Goal: Task Accomplishment & Management: Complete application form

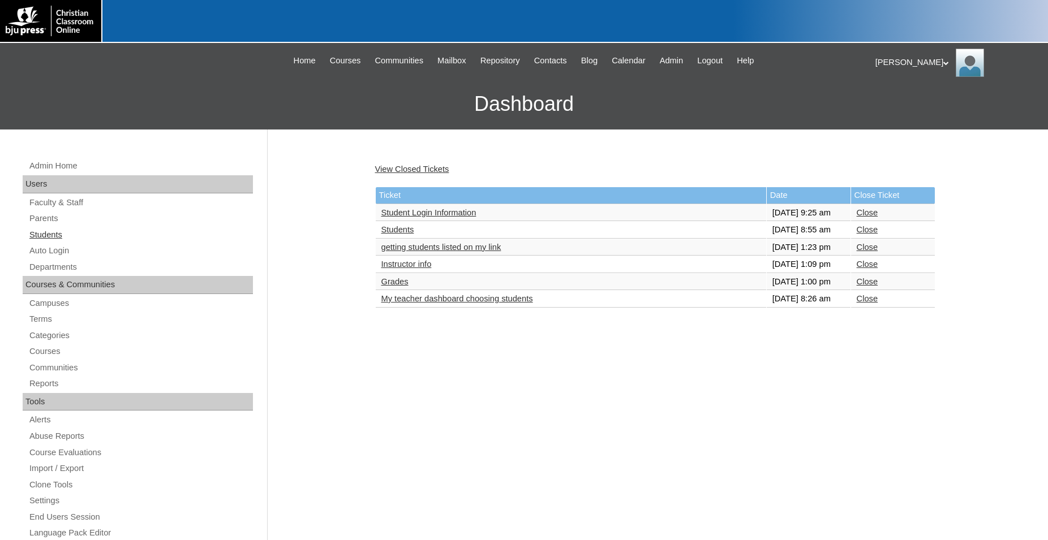
click at [57, 236] on link "Students" at bounding box center [140, 235] width 225 height 14
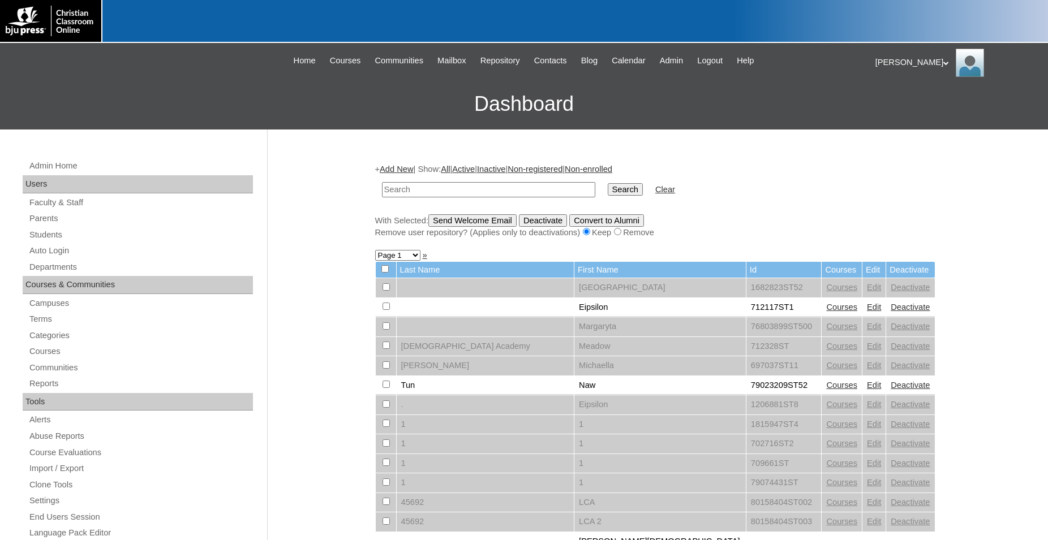
click at [461, 192] on input "text" at bounding box center [488, 189] width 213 height 15
type input "80090335"
click at [608, 183] on input "Search" at bounding box center [625, 189] width 35 height 12
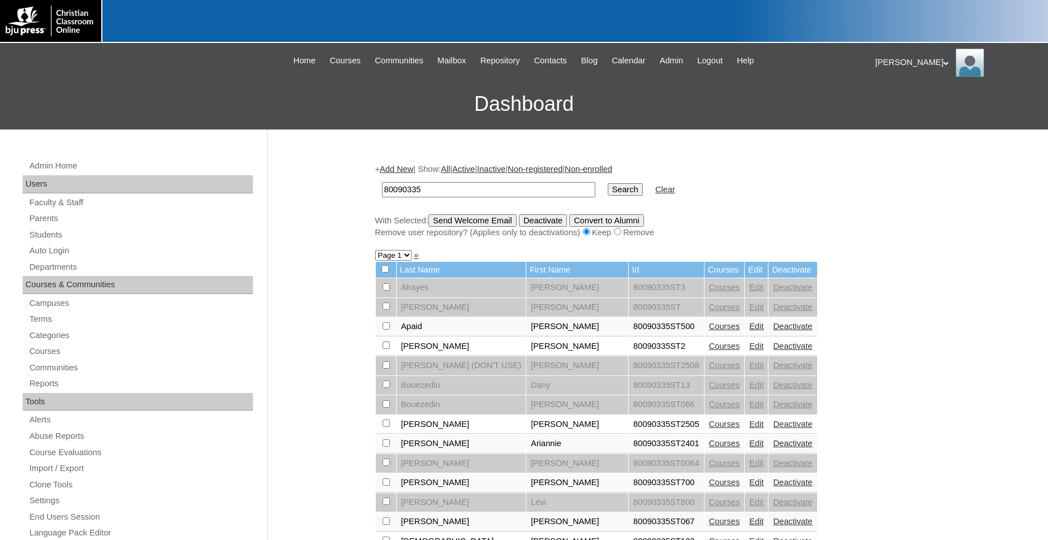
click at [709, 448] on link "Courses" at bounding box center [724, 443] width 31 height 9
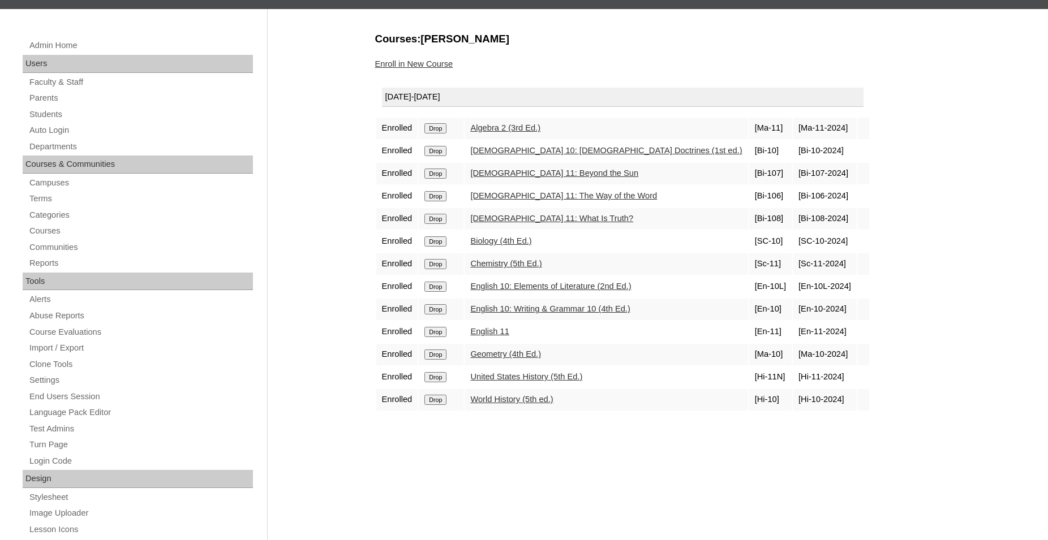
scroll to position [58, 0]
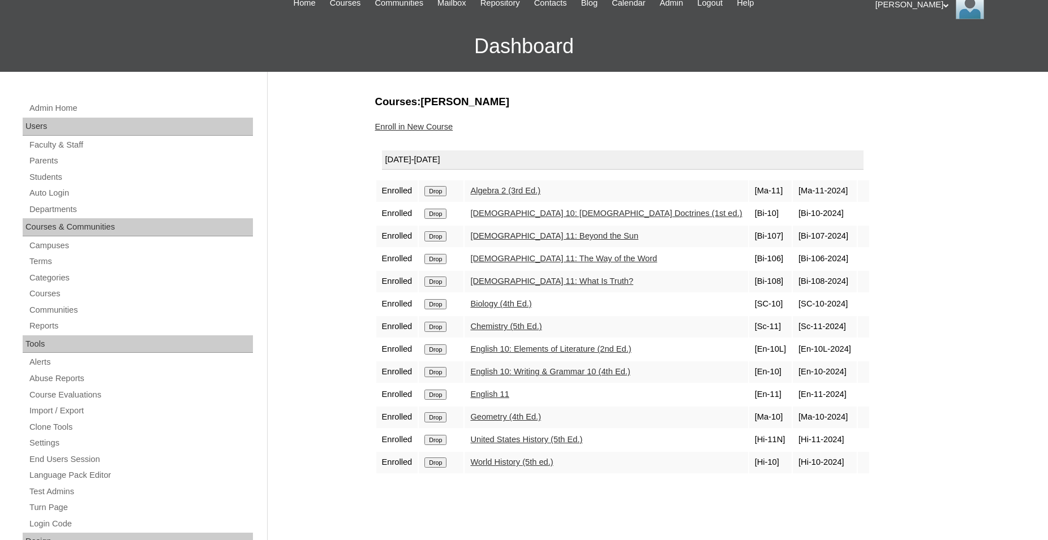
click at [419, 128] on link "Enroll in New Course" at bounding box center [414, 126] width 78 height 9
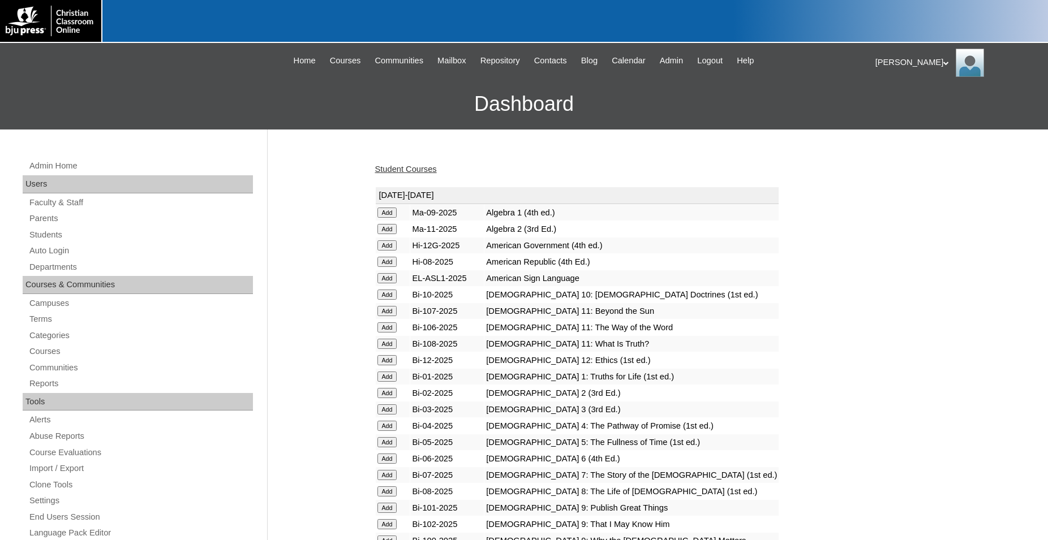
click at [386, 246] on input "Add" at bounding box center [387, 246] width 20 height 10
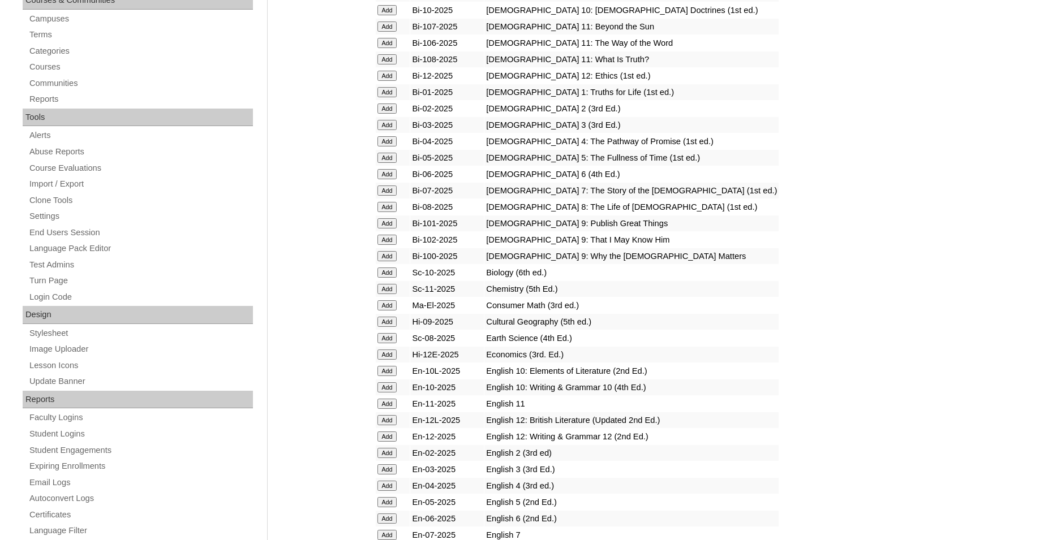
scroll to position [346, 0]
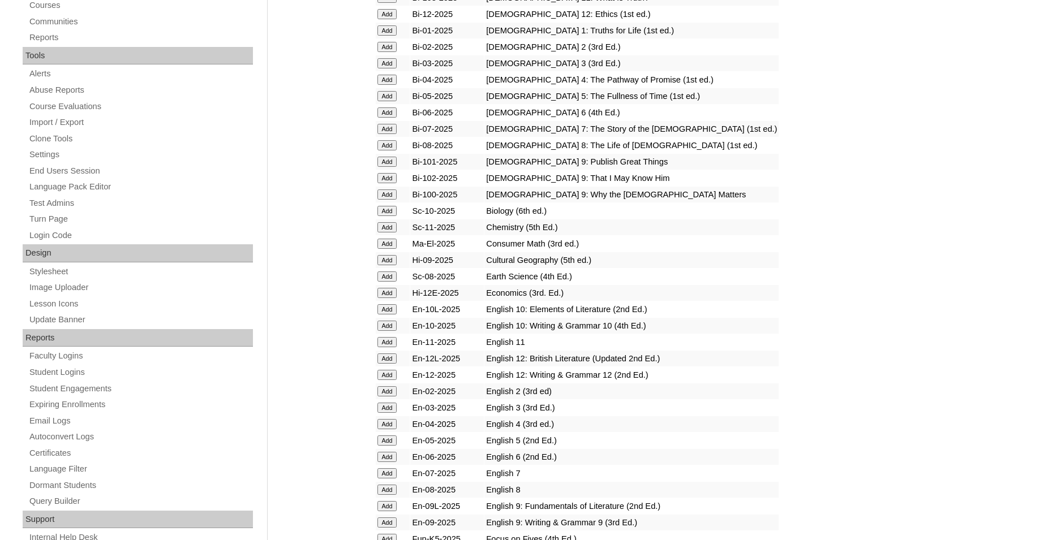
click at [388, 298] on input "Add" at bounding box center [387, 293] width 20 height 10
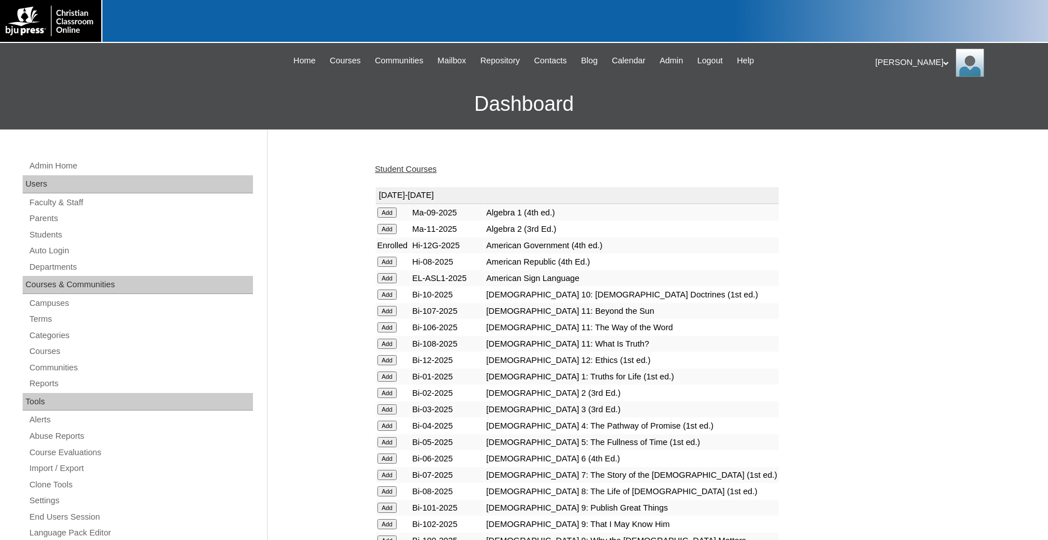
click at [385, 364] on input "Add" at bounding box center [387, 360] width 20 height 10
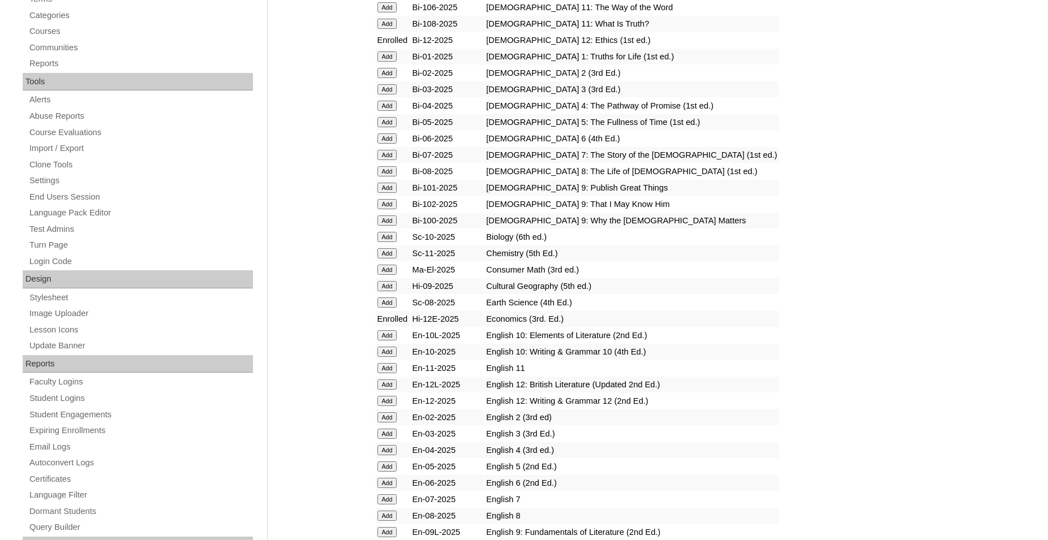
scroll to position [346, 0]
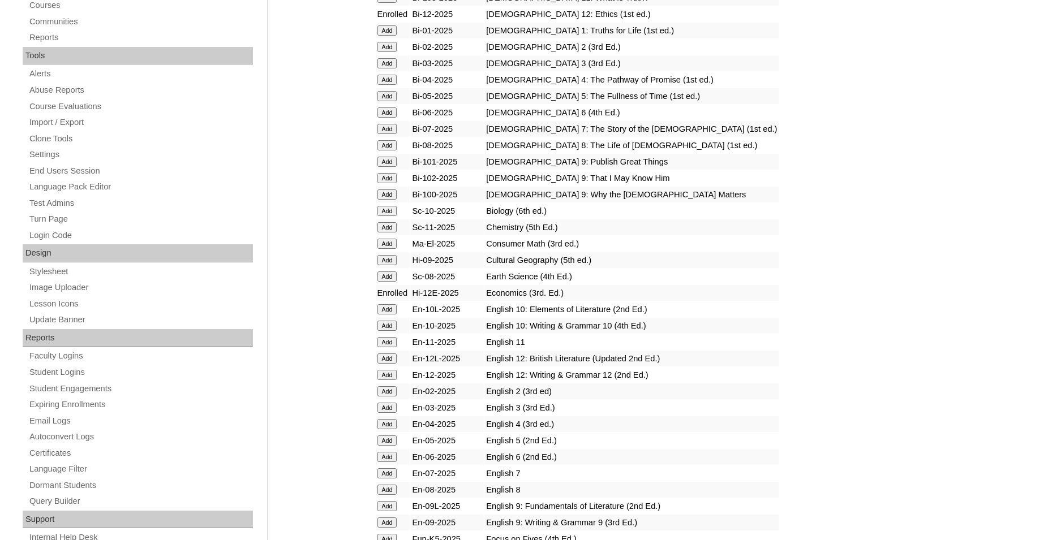
click at [386, 364] on input "Add" at bounding box center [387, 359] width 20 height 10
click at [389, 380] on input "Add" at bounding box center [387, 375] width 20 height 10
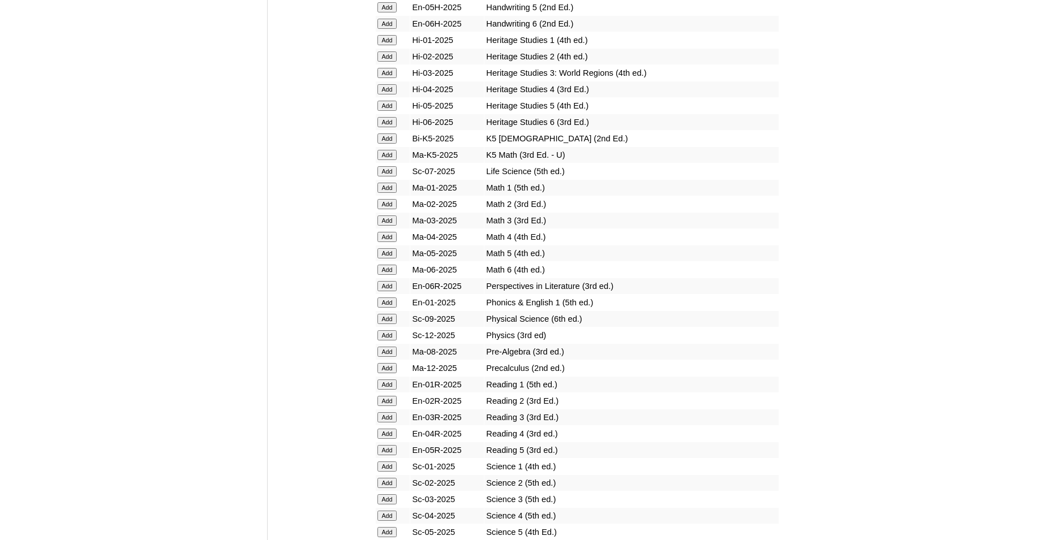
scroll to position [1039, 0]
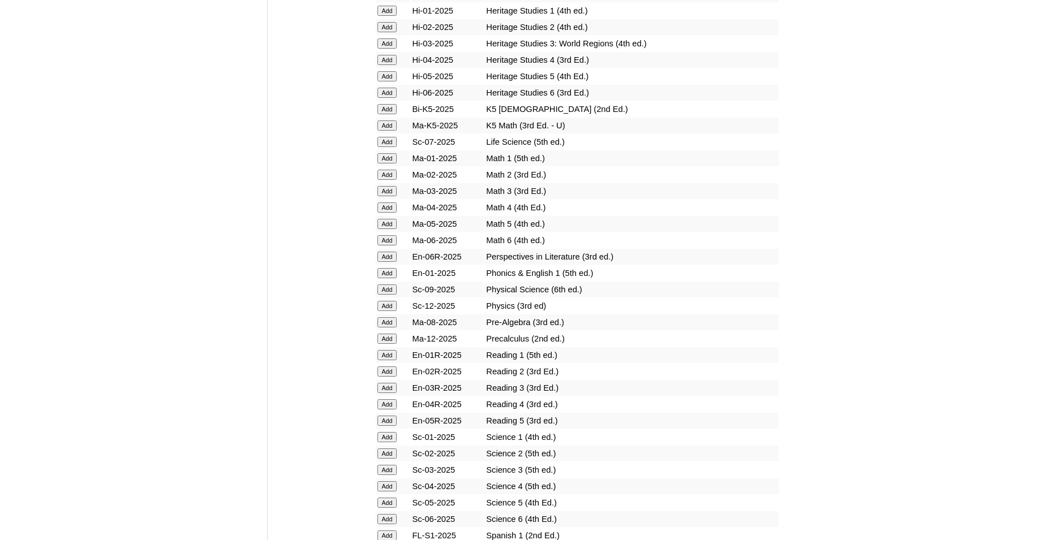
click at [381, 311] on input "Add" at bounding box center [387, 306] width 20 height 10
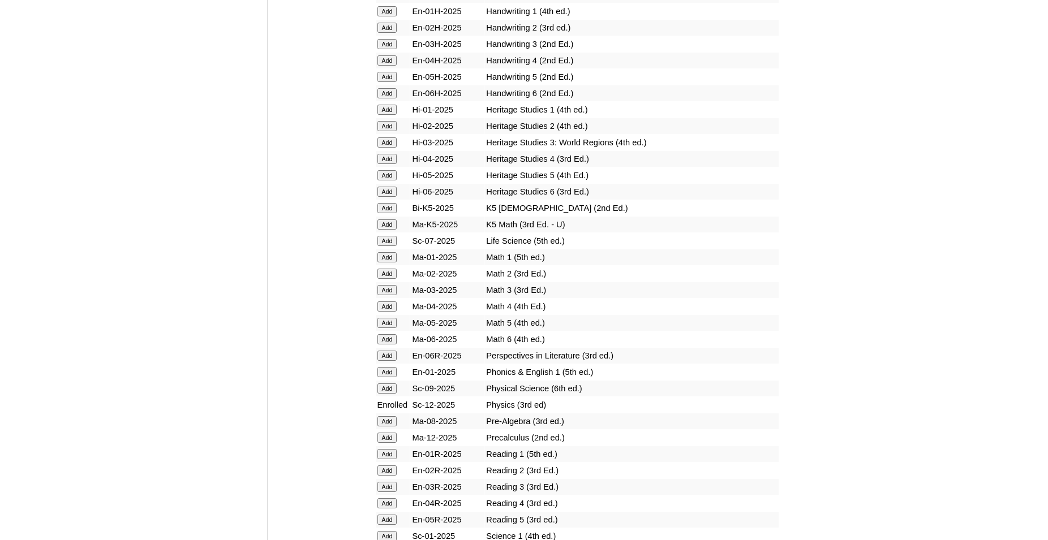
scroll to position [981, 0]
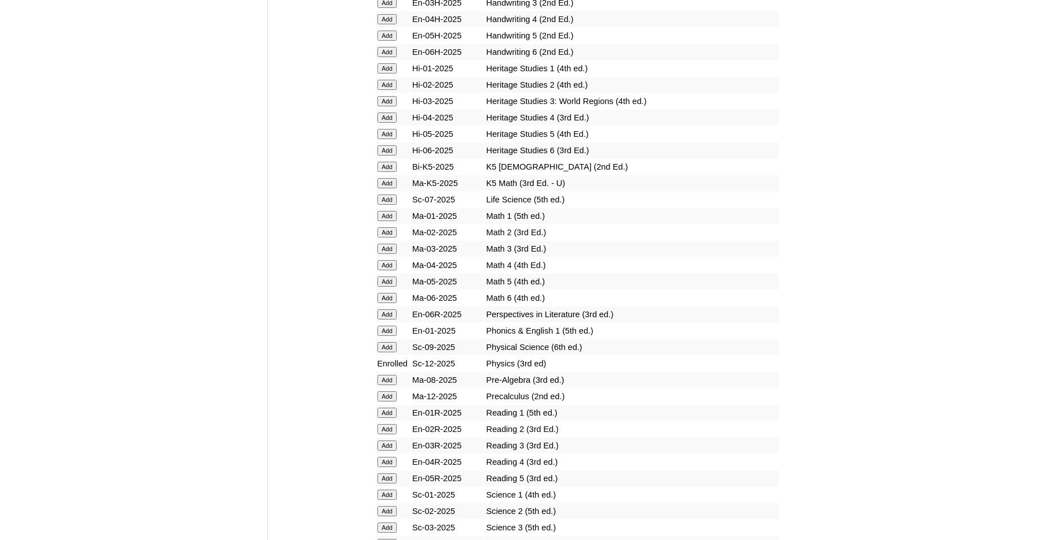
click at [380, 402] on input "Add" at bounding box center [387, 397] width 20 height 10
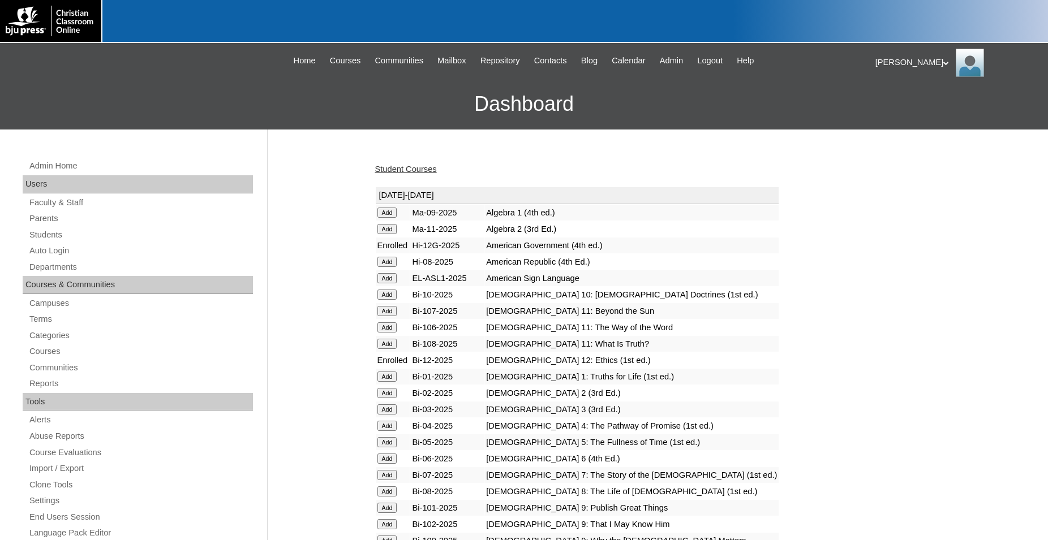
click at [422, 168] on link "Student Courses" at bounding box center [406, 169] width 62 height 9
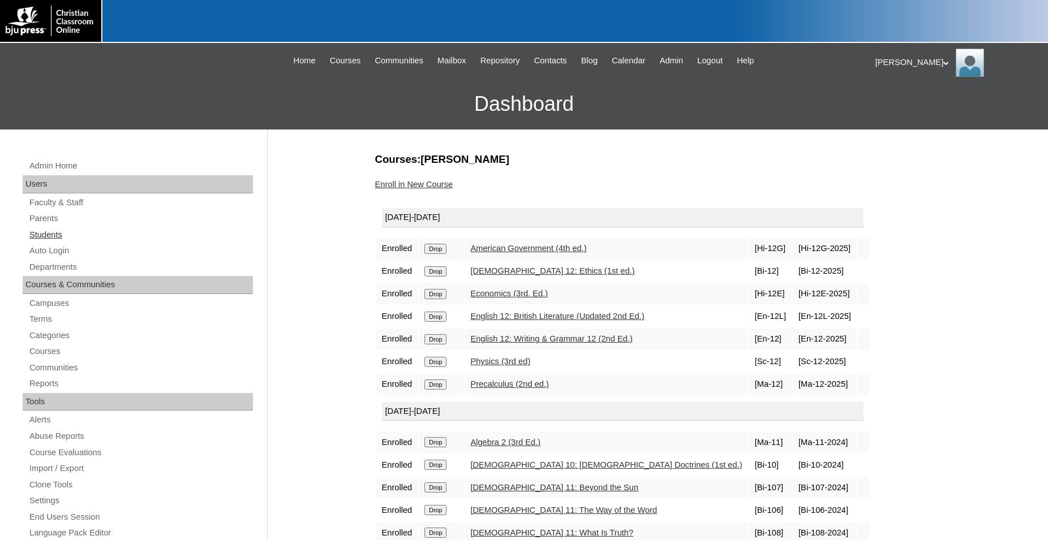
click at [53, 237] on link "Students" at bounding box center [140, 235] width 225 height 14
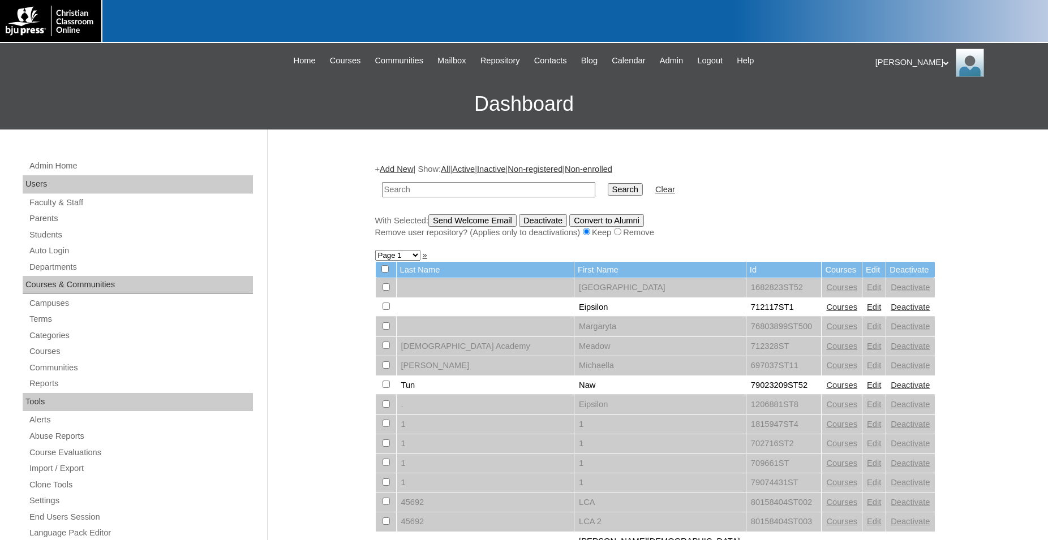
click at [543, 188] on input "text" at bounding box center [488, 189] width 213 height 15
type input "80090335"
click at [608, 183] on input "Search" at bounding box center [625, 189] width 35 height 12
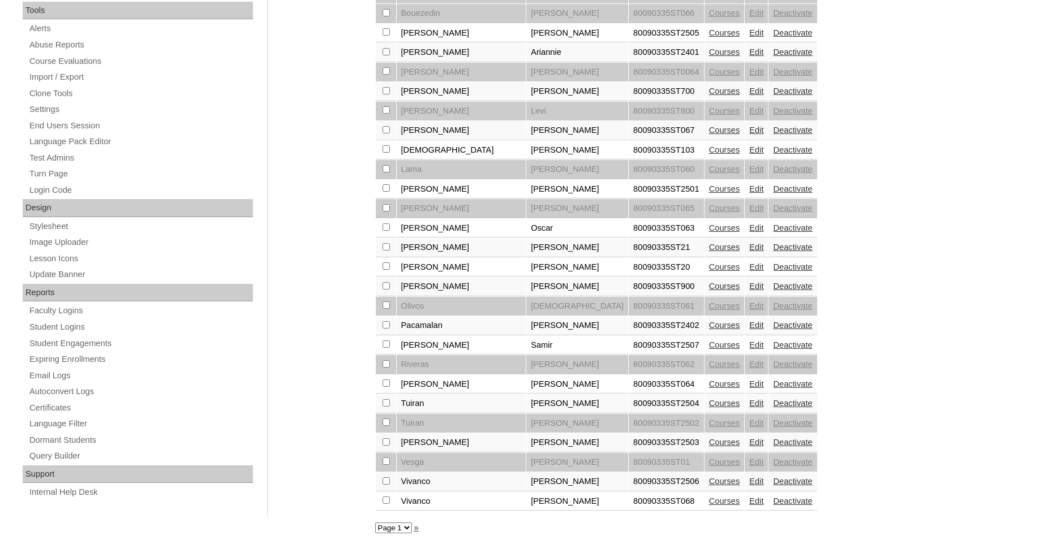
scroll to position [404, 0]
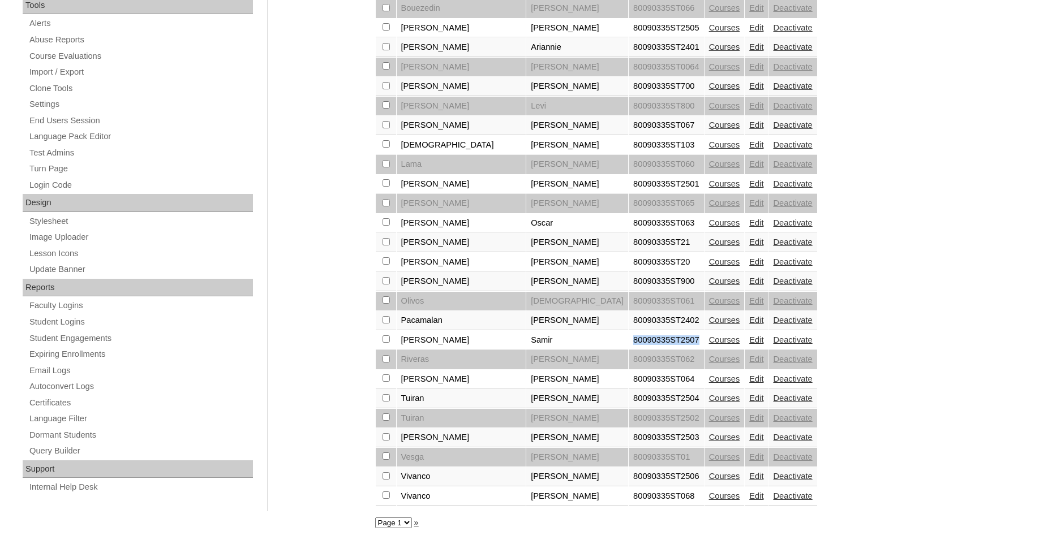
drag, startPoint x: 620, startPoint y: 345, endPoint x: 556, endPoint y: 349, distance: 63.5
click at [629, 349] on td "80090335ST2507" at bounding box center [666, 340] width 75 height 19
copy td "80090335ST2507"
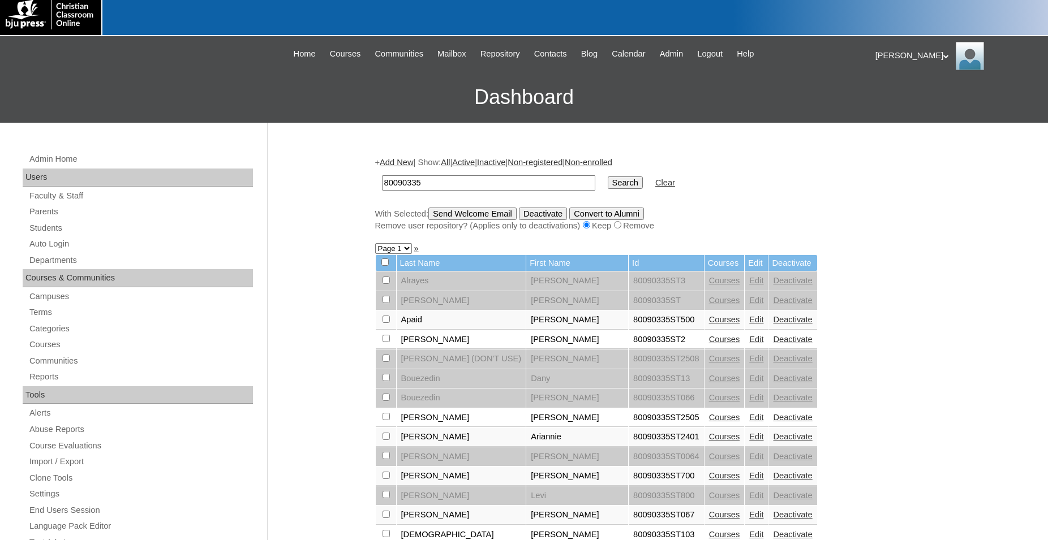
scroll to position [0, 0]
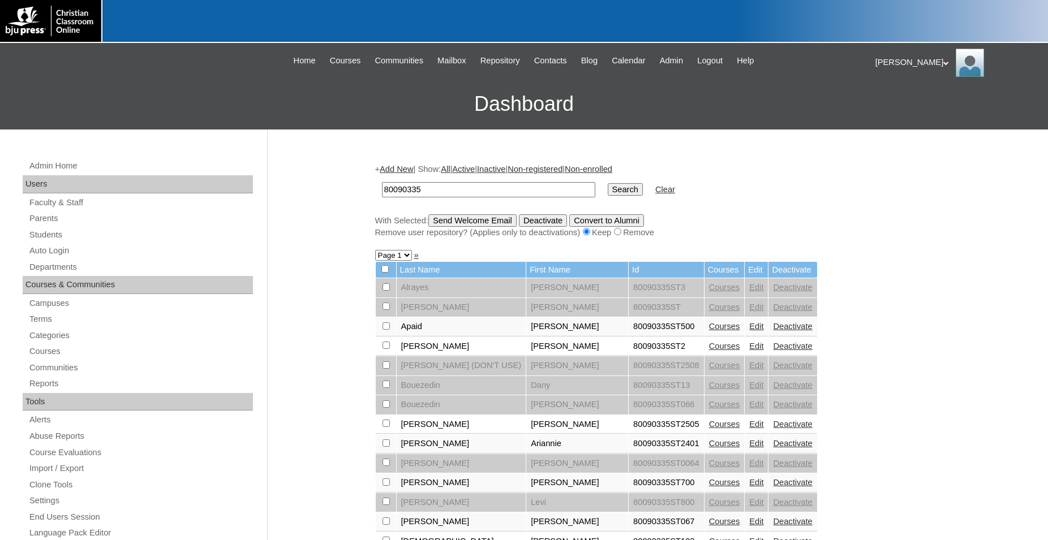
click at [402, 170] on link "Add New" at bounding box center [396, 169] width 33 height 9
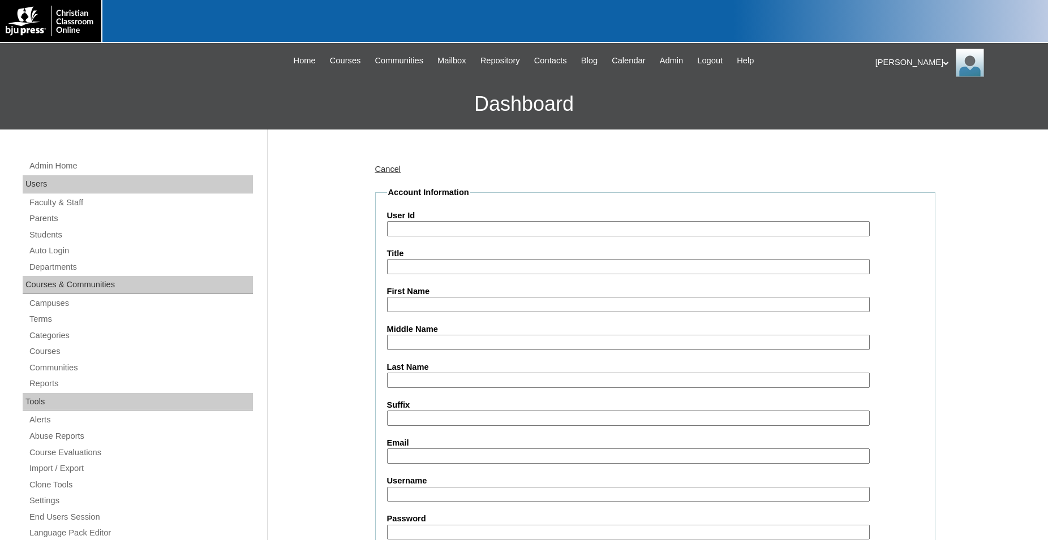
click at [458, 224] on input "User Id" at bounding box center [628, 228] width 483 height 15
paste input "80090335ST2507"
type input "80090335ST2508"
type input "Hannah"
type input "a"
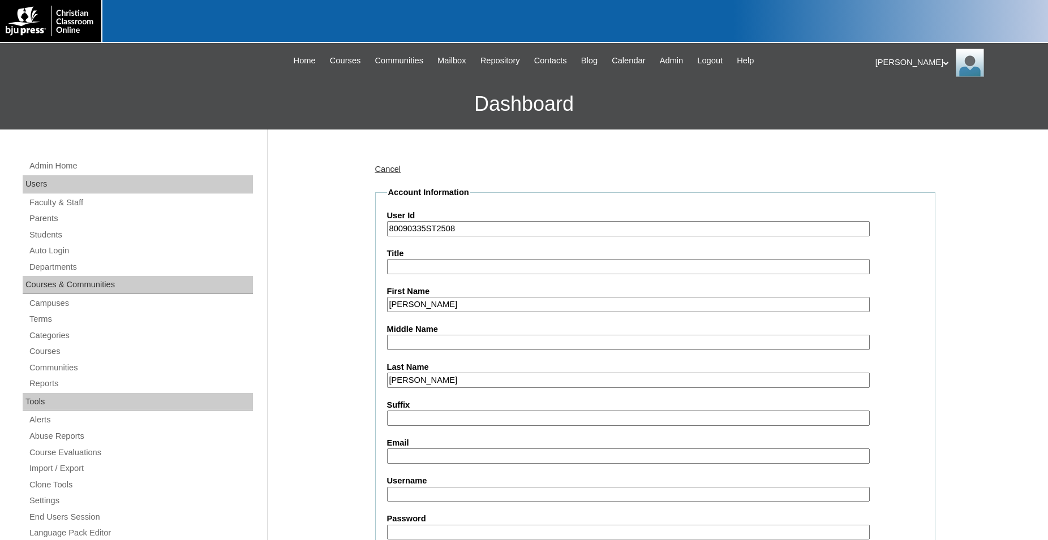
type input "Ramirez"
type input "doral@omegalearning.com"
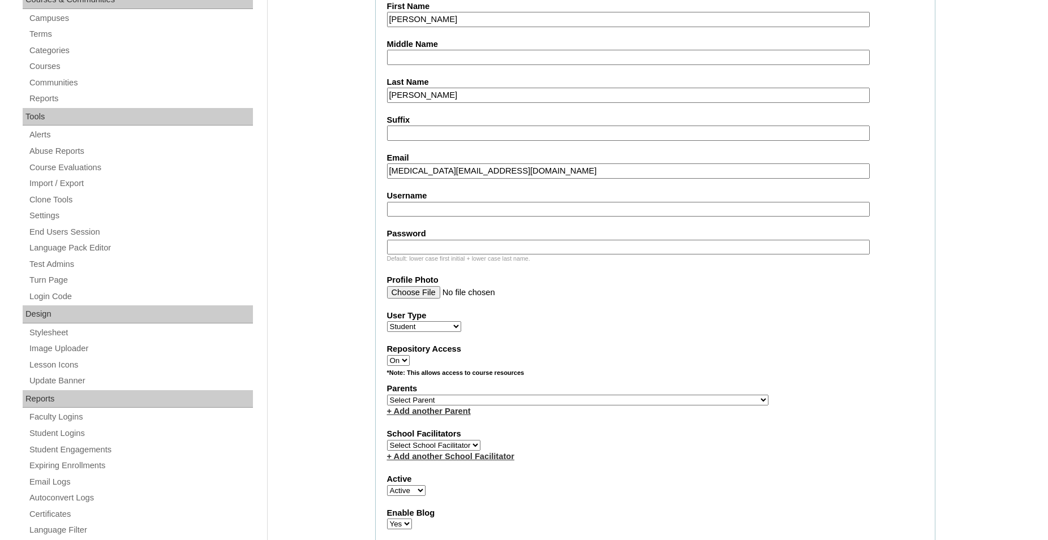
scroll to position [289, 0]
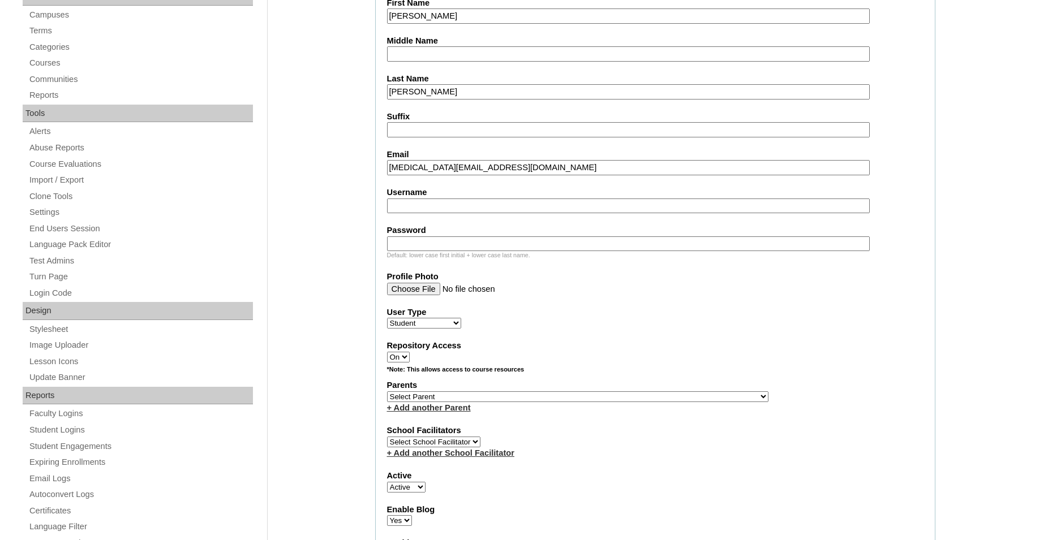
select select "32453"
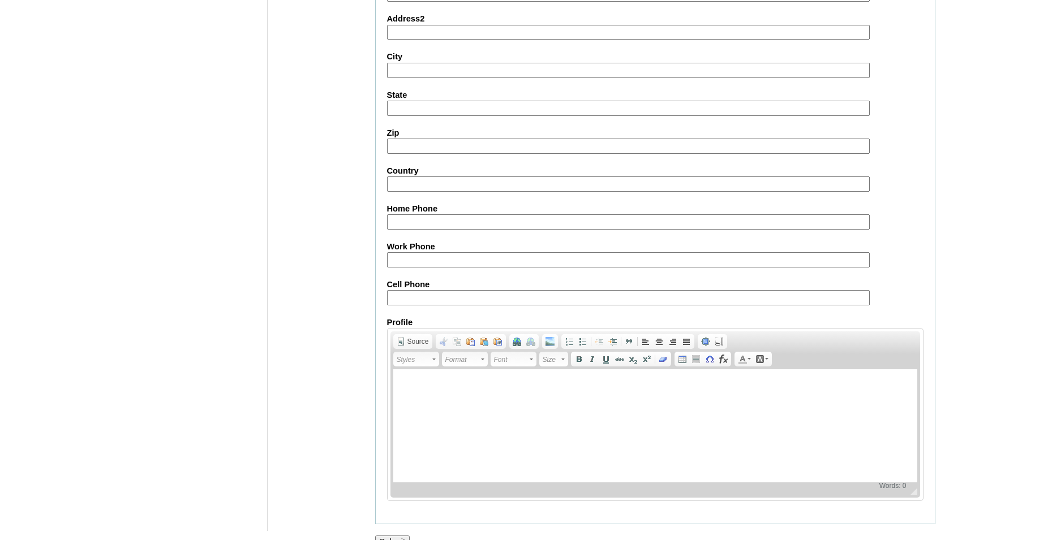
scroll to position [1200, 0]
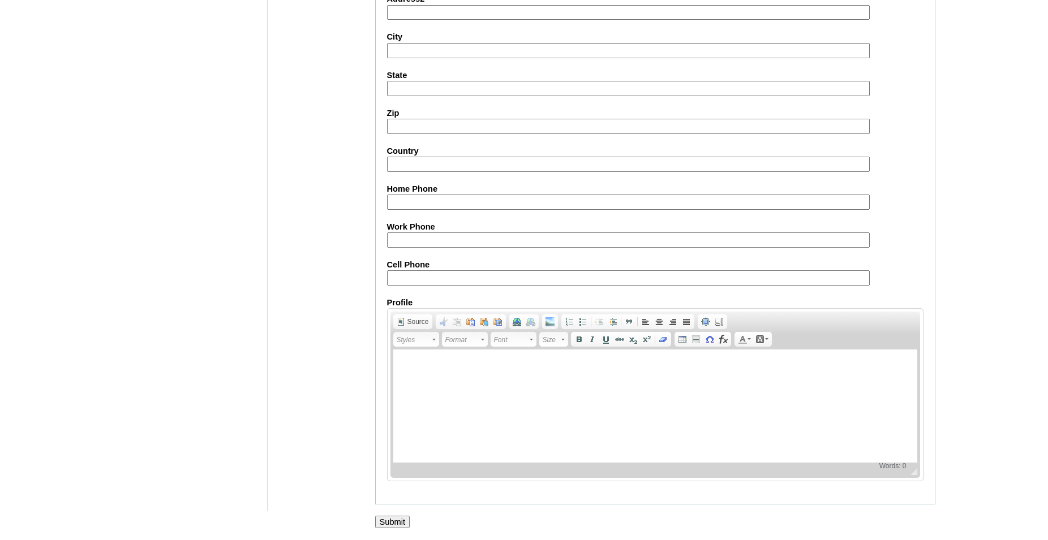
click at [388, 522] on input "Submit" at bounding box center [392, 522] width 35 height 12
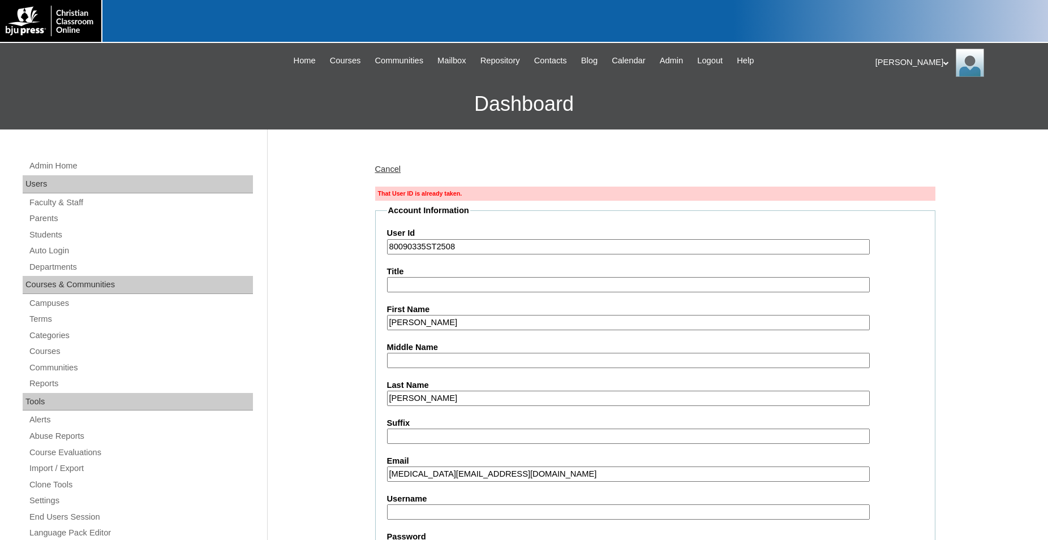
click at [467, 248] on input "80090335ST2508" at bounding box center [628, 246] width 483 height 15
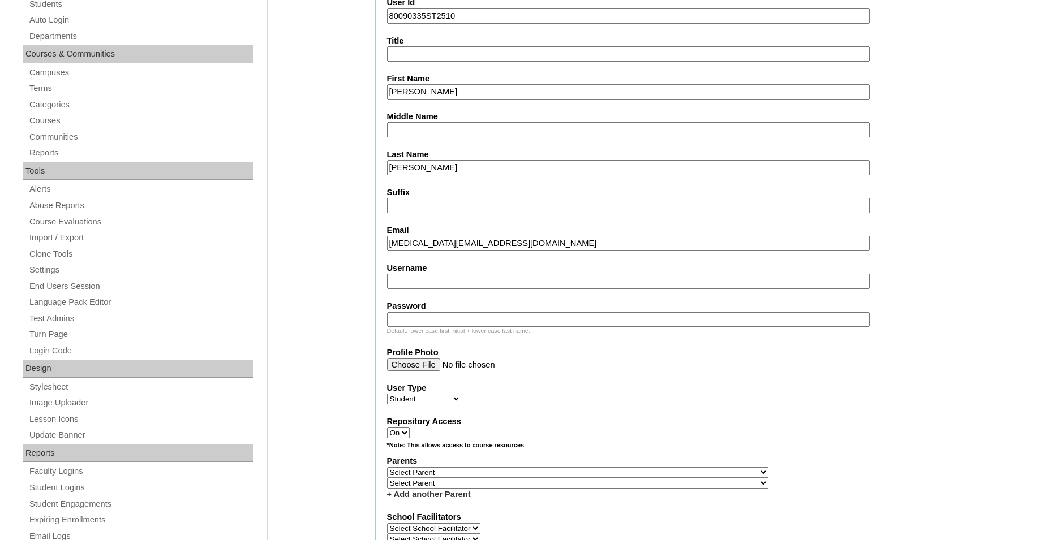
scroll to position [289, 0]
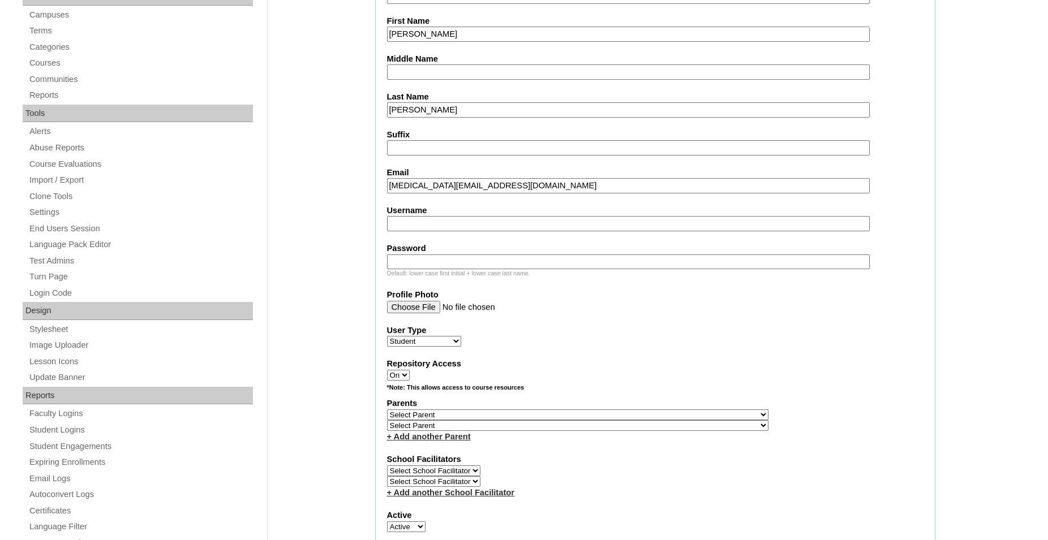
type input "80090335ST2510"
select select "32453"
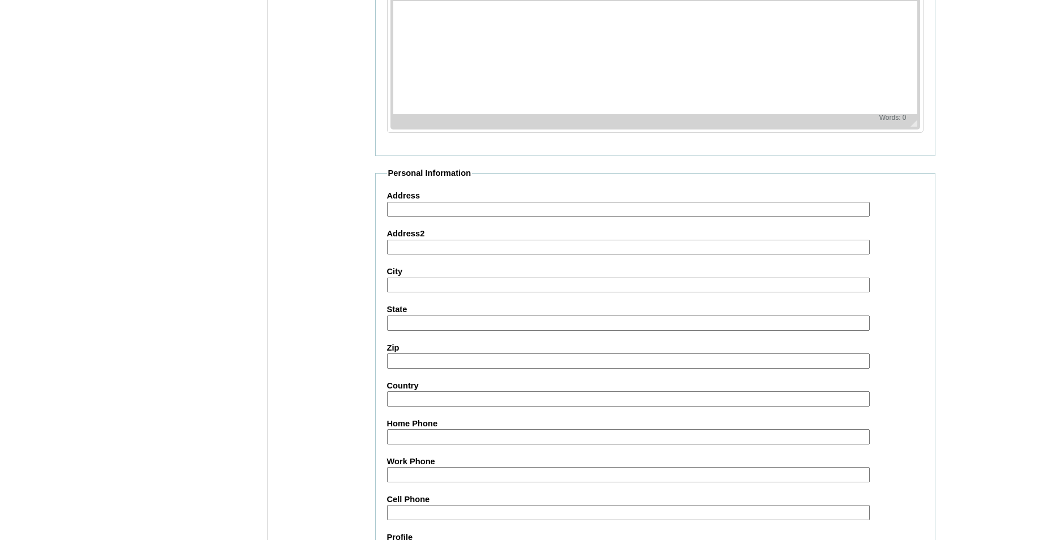
scroll to position [1243, 0]
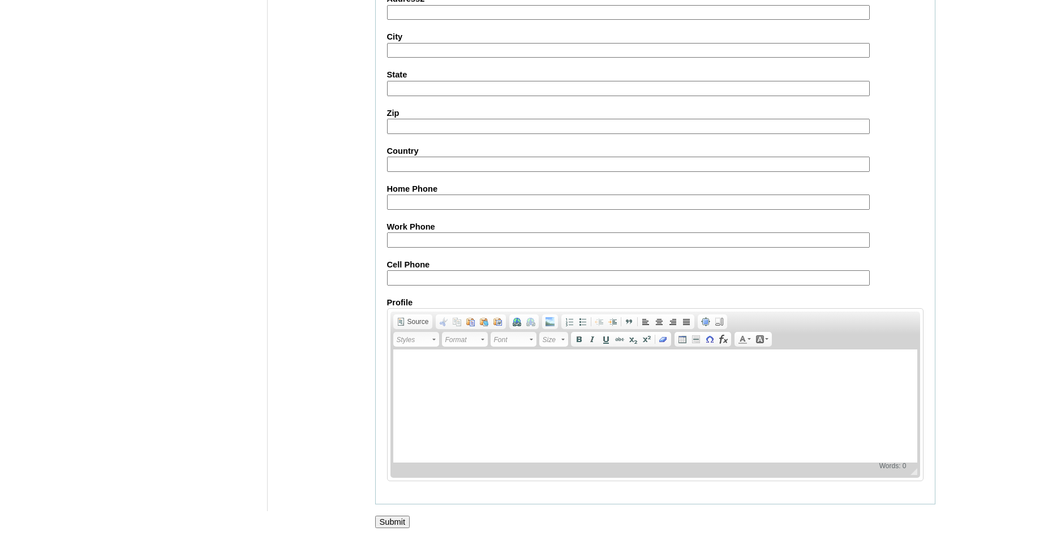
click at [388, 519] on input "Submit" at bounding box center [392, 522] width 35 height 12
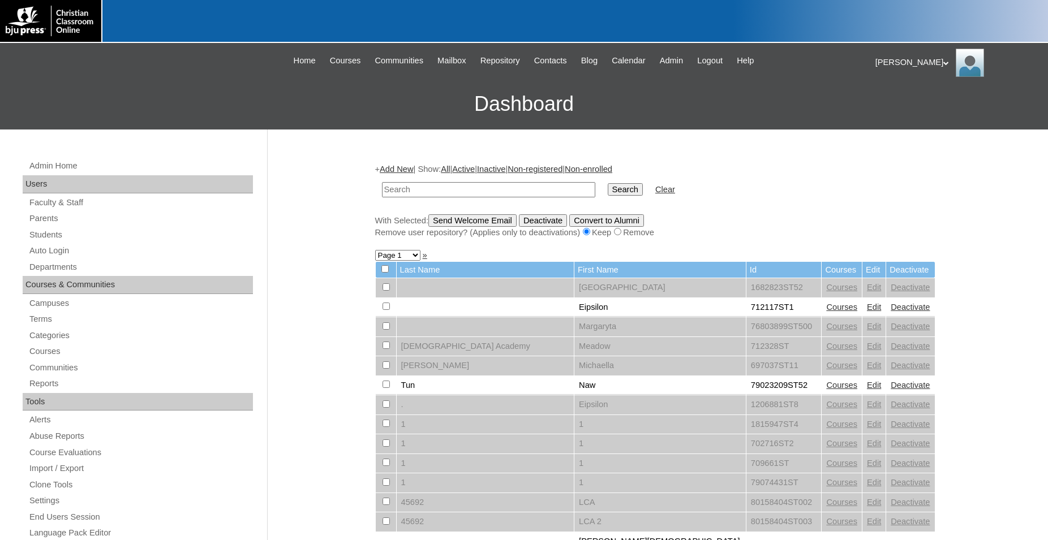
click at [554, 190] on input "text" at bounding box center [488, 189] width 213 height 15
type input "80090335"
click at [608, 183] on input "Search" at bounding box center [625, 189] width 35 height 12
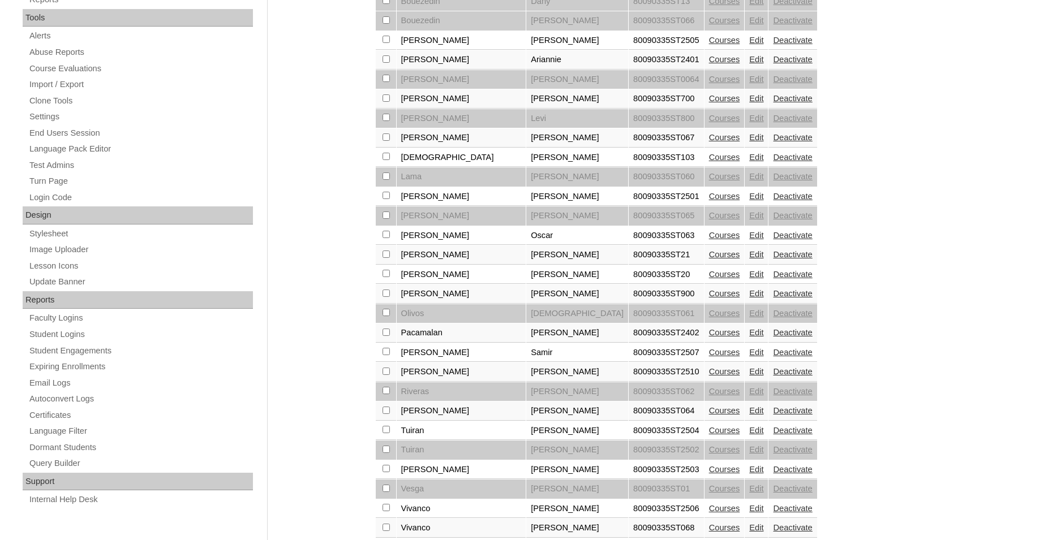
scroll to position [404, 0]
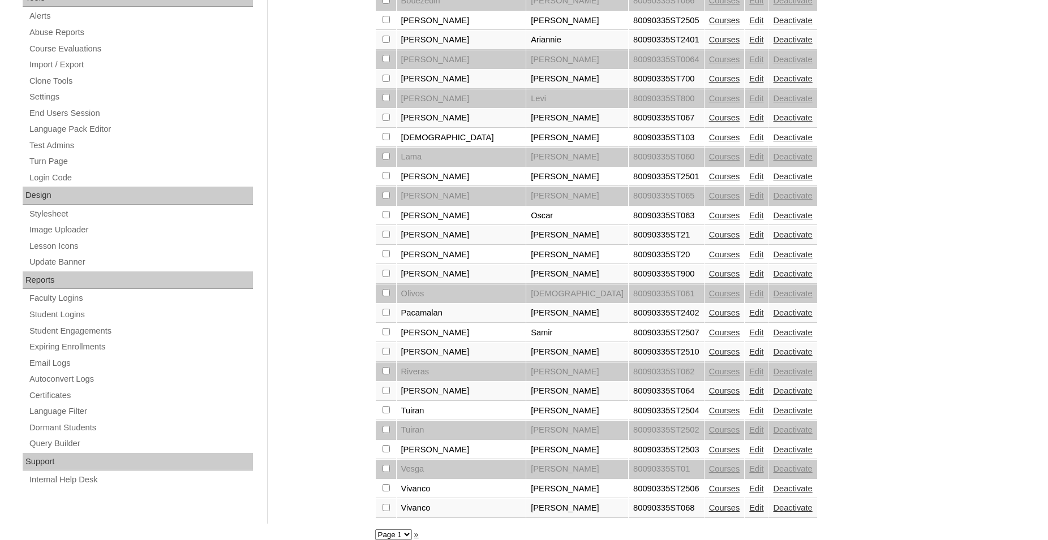
click at [709, 357] on link "Courses" at bounding box center [724, 351] width 31 height 9
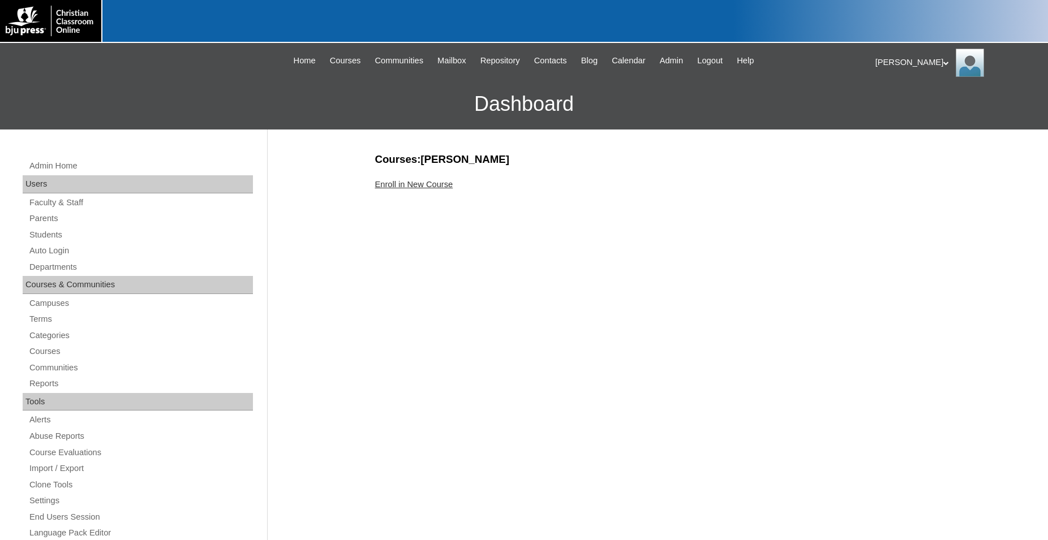
click at [430, 185] on link "Enroll in New Course" at bounding box center [414, 184] width 78 height 9
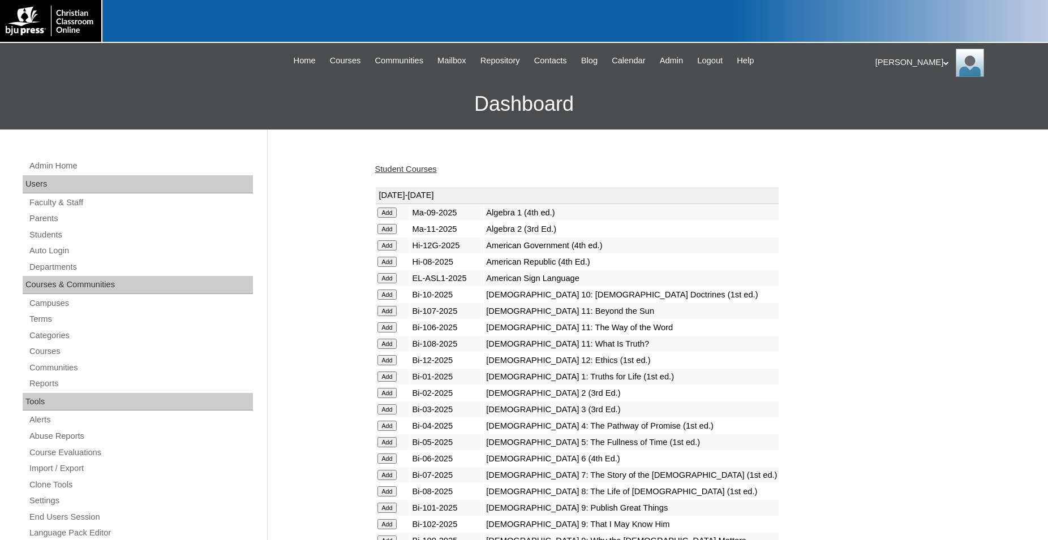
click at [392, 480] on input "Add" at bounding box center [387, 475] width 20 height 10
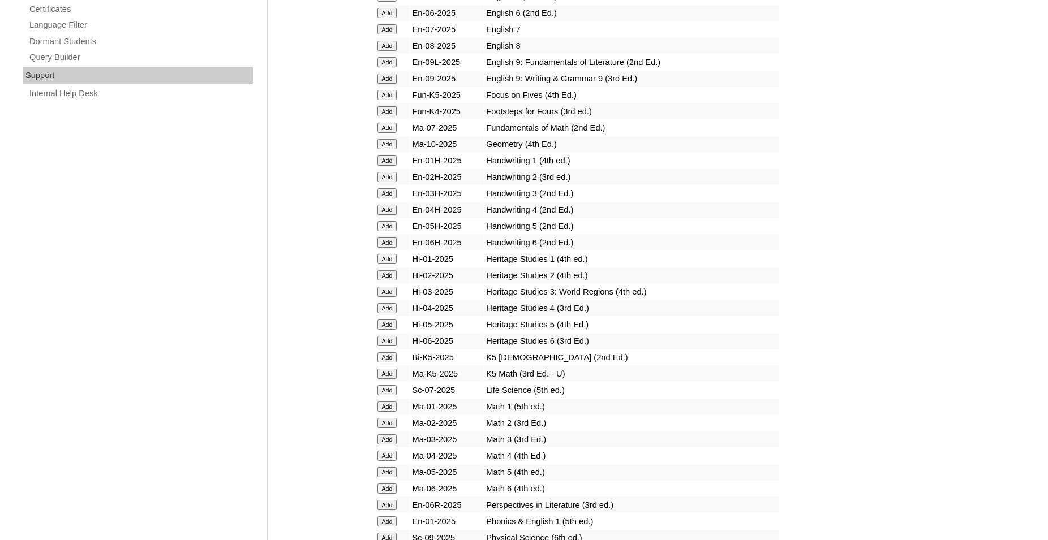
scroll to position [808, 0]
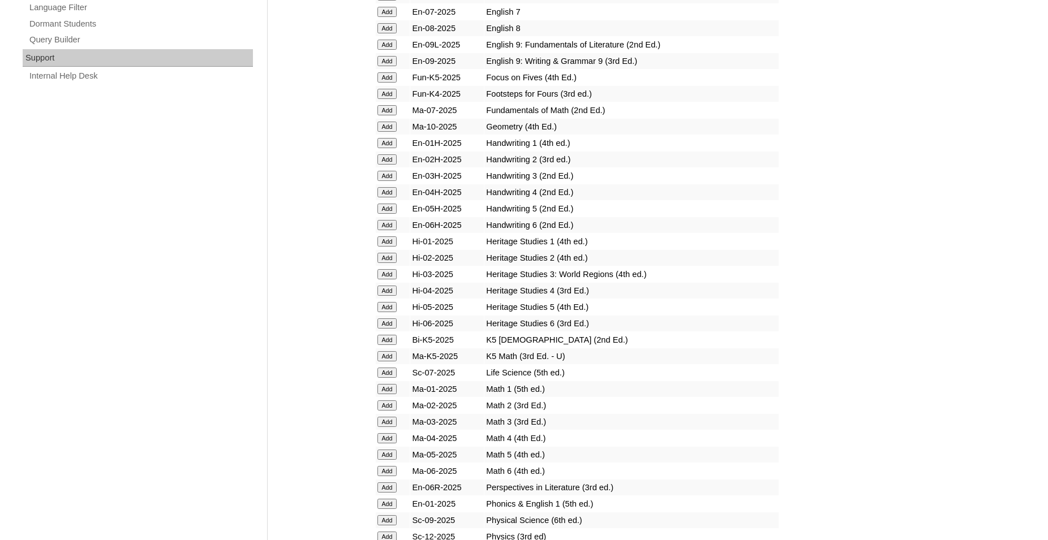
click at [389, 378] on input "Add" at bounding box center [387, 373] width 20 height 10
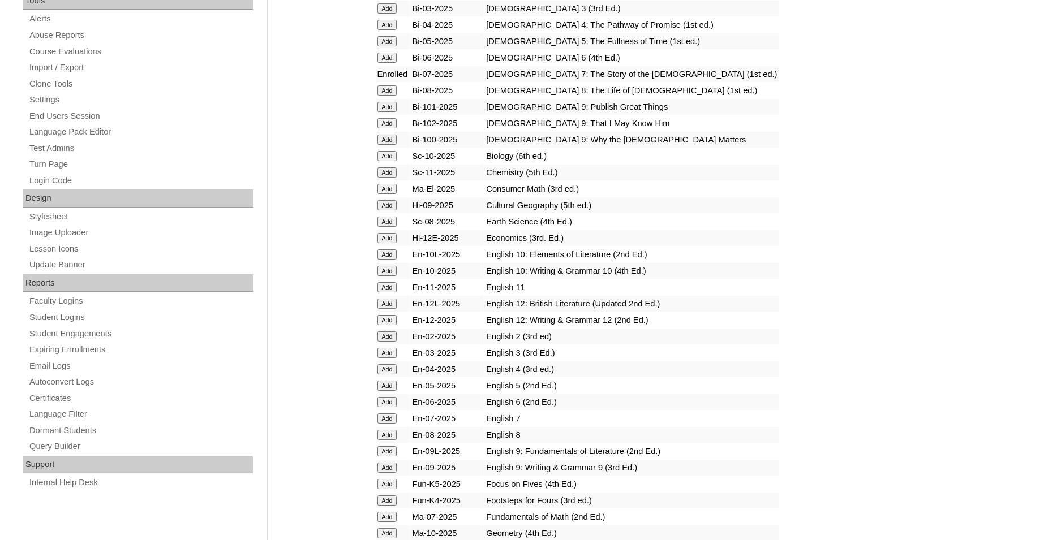
scroll to position [404, 0]
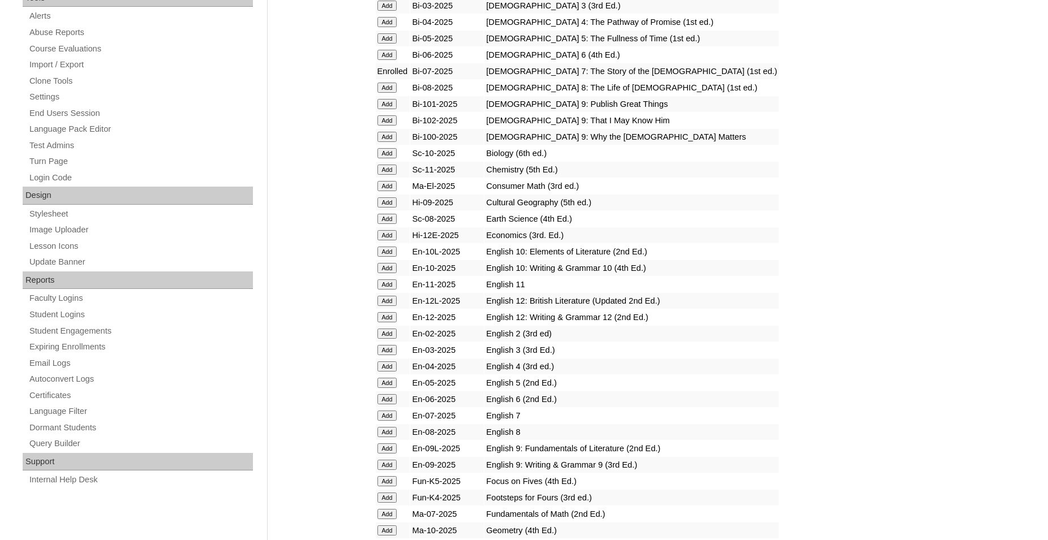
click at [384, 421] on input "Add" at bounding box center [387, 416] width 20 height 10
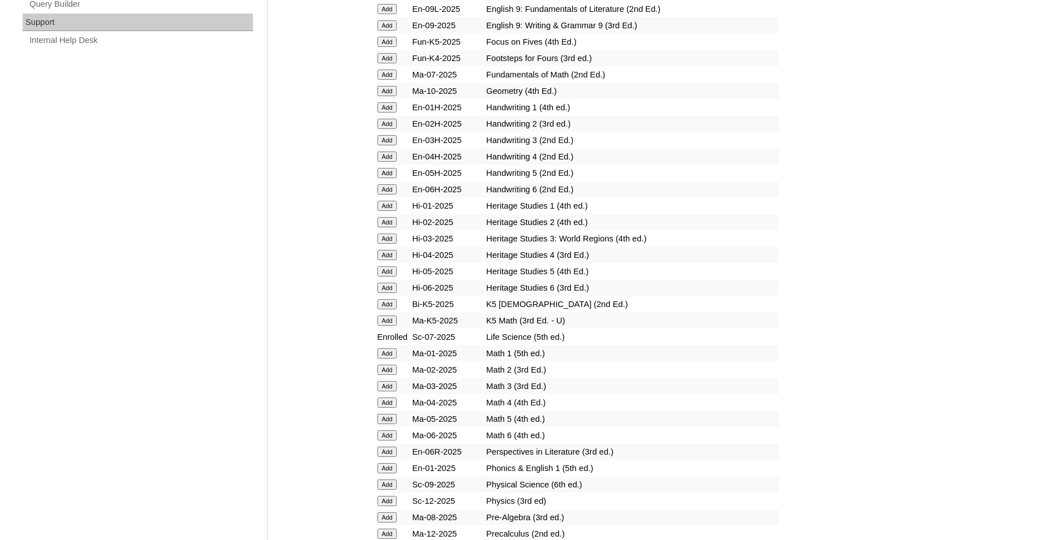
scroll to position [866, 0]
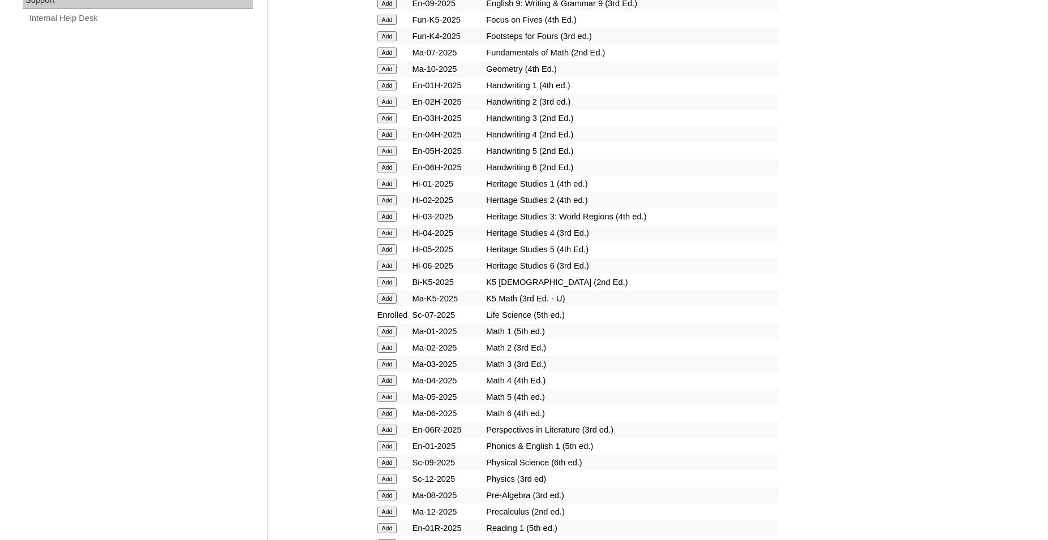
click at [383, 419] on input "Add" at bounding box center [387, 414] width 20 height 10
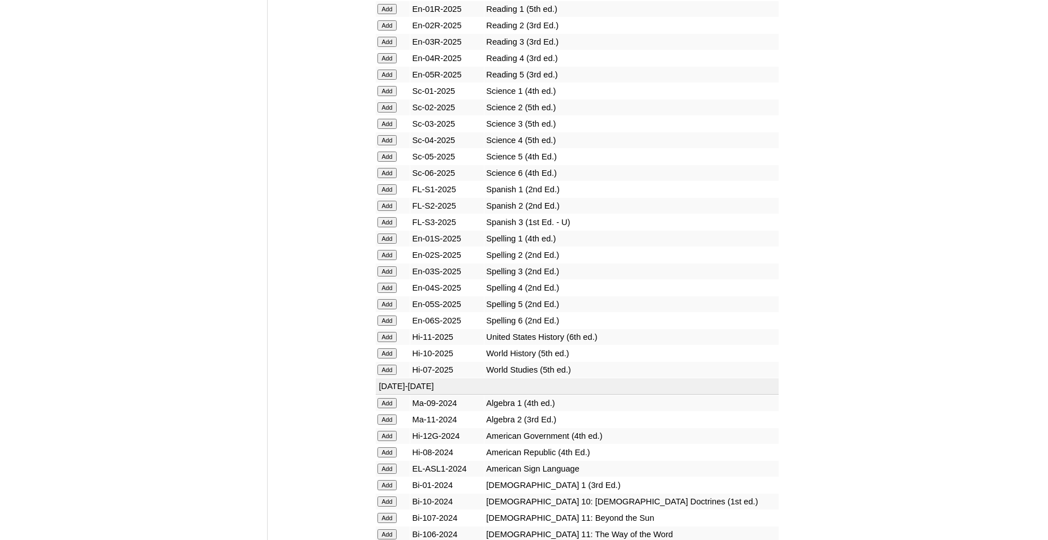
scroll to position [1501, 0]
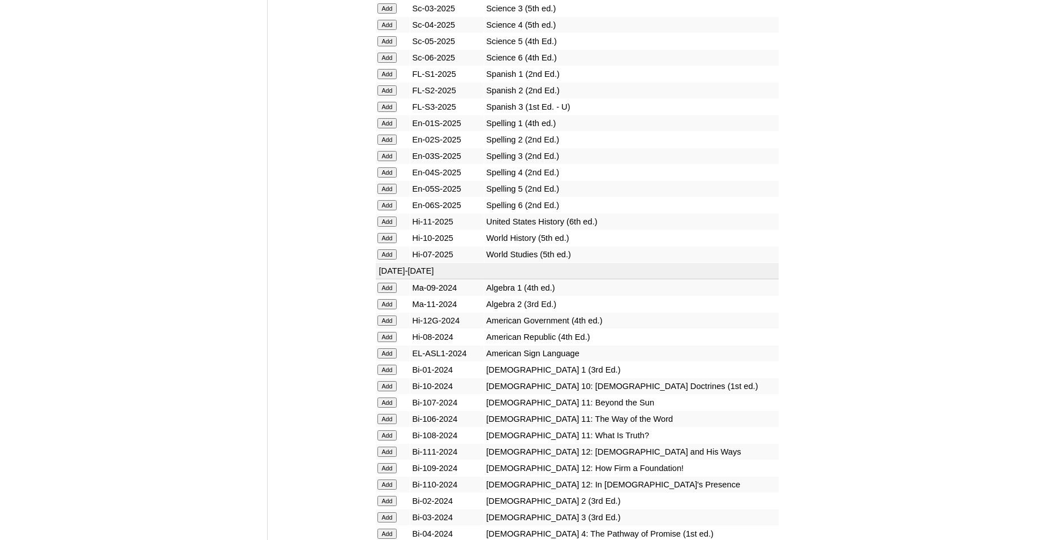
click at [389, 260] on input "Add" at bounding box center [387, 255] width 20 height 10
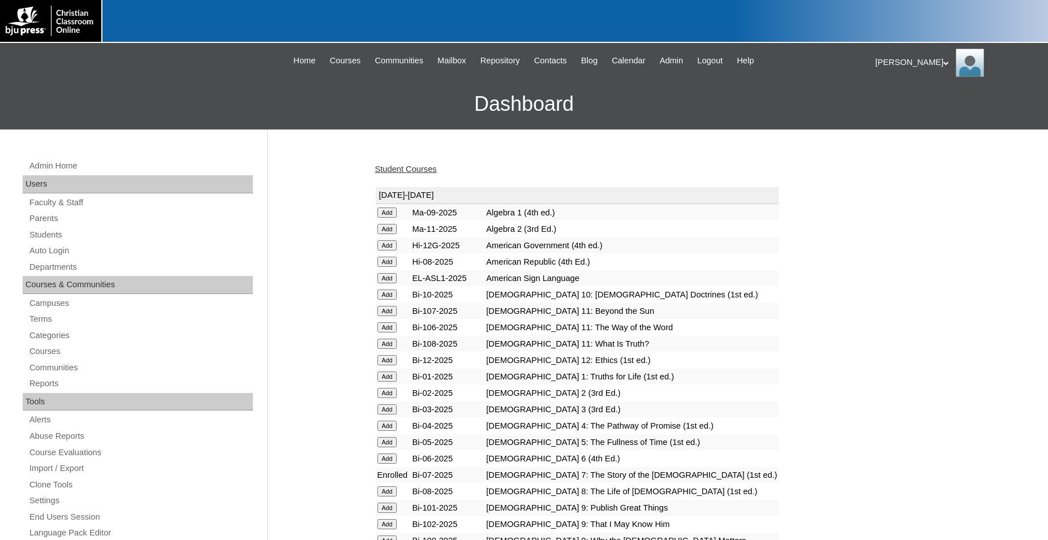
click at [413, 170] on link "Student Courses" at bounding box center [406, 169] width 62 height 9
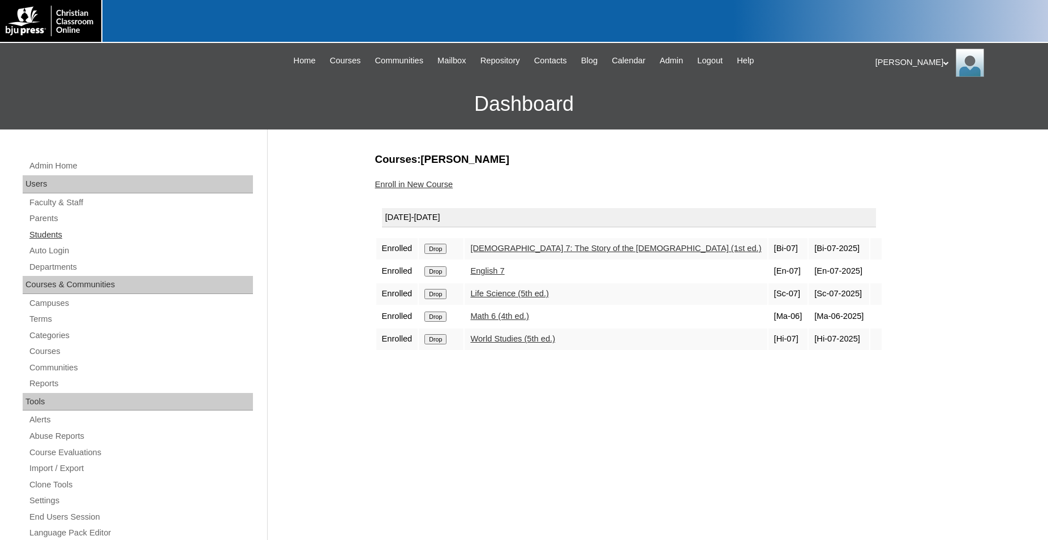
click at [54, 237] on link "Students" at bounding box center [140, 235] width 225 height 14
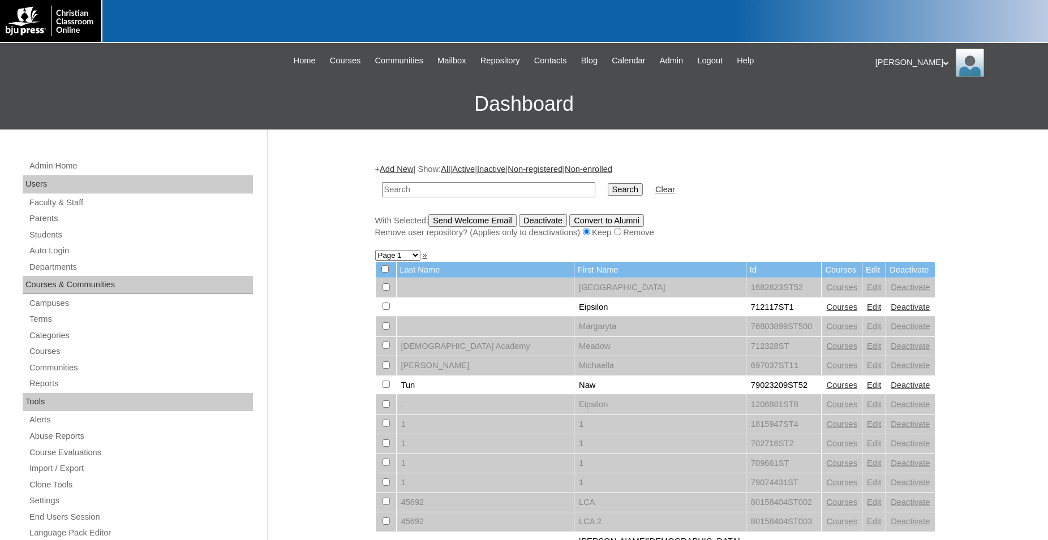
click at [460, 188] on input "text" at bounding box center [488, 189] width 213 height 15
click at [435, 192] on input "800" at bounding box center [488, 189] width 213 height 15
type input "80090335"
click at [608, 183] on input "Search" at bounding box center [625, 189] width 35 height 12
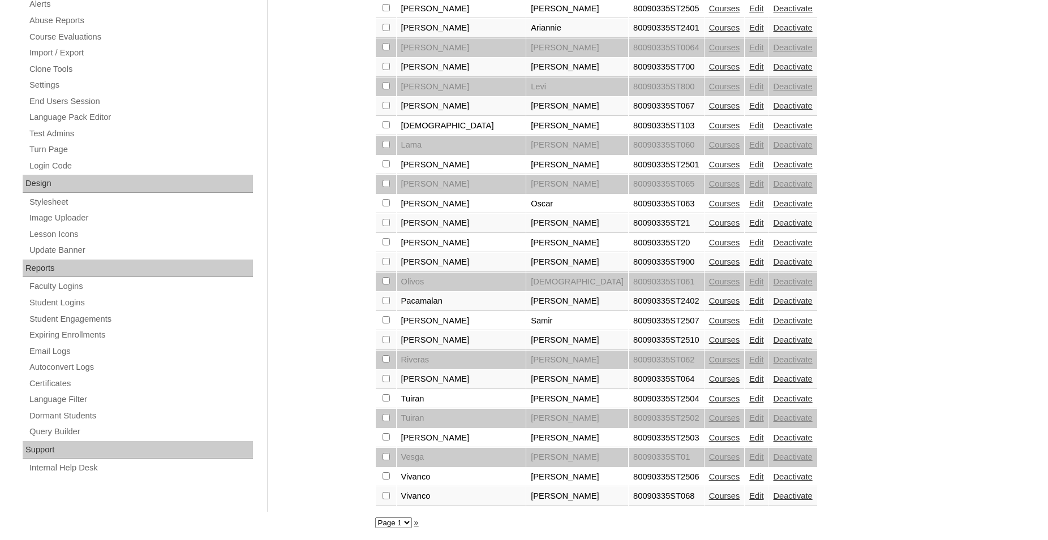
scroll to position [431, 0]
click at [388, 336] on input "checkbox" at bounding box center [386, 339] width 7 height 7
checkbox input "true"
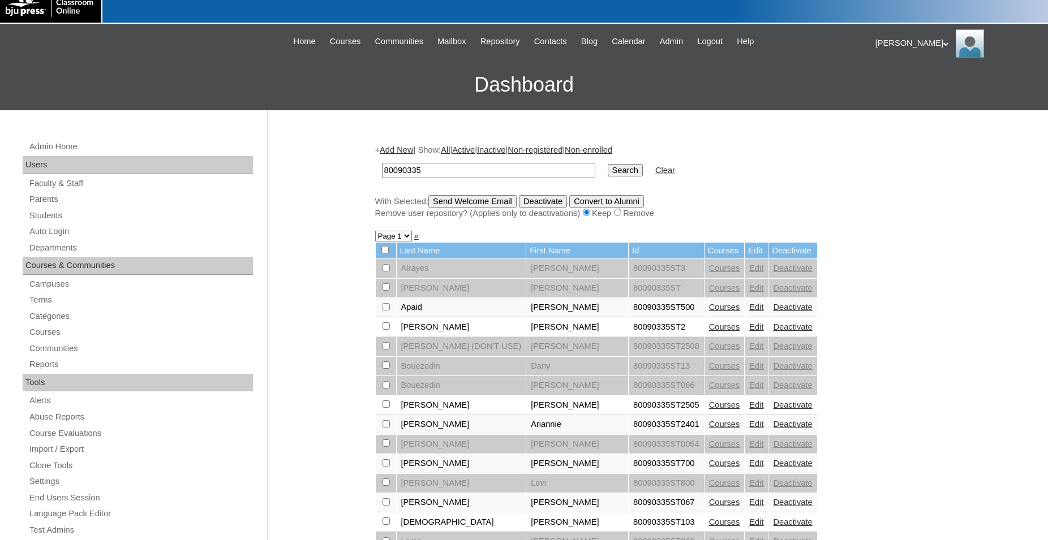
scroll to position [0, 0]
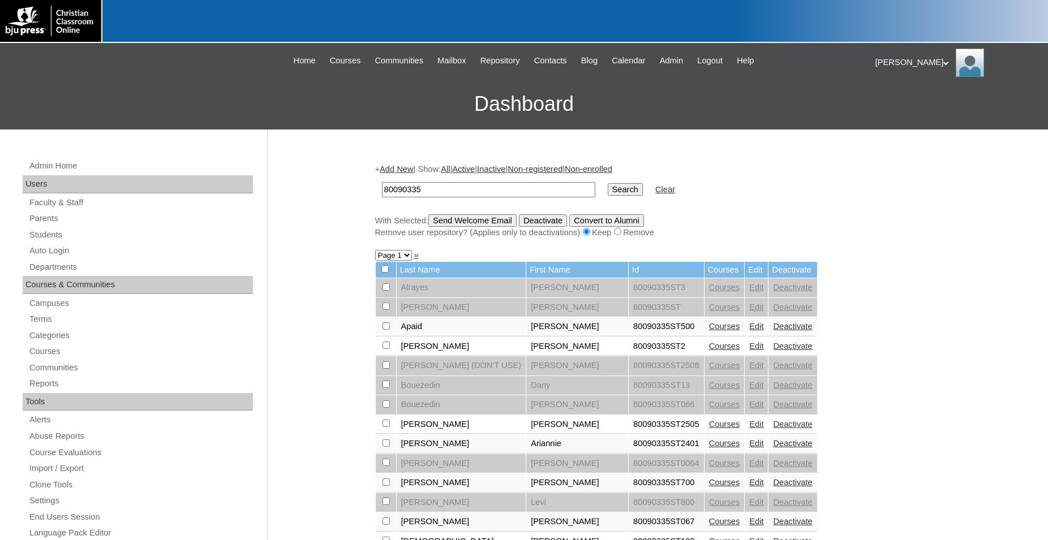
click at [496, 220] on input "Send Welcome Email" at bounding box center [472, 220] width 88 height 12
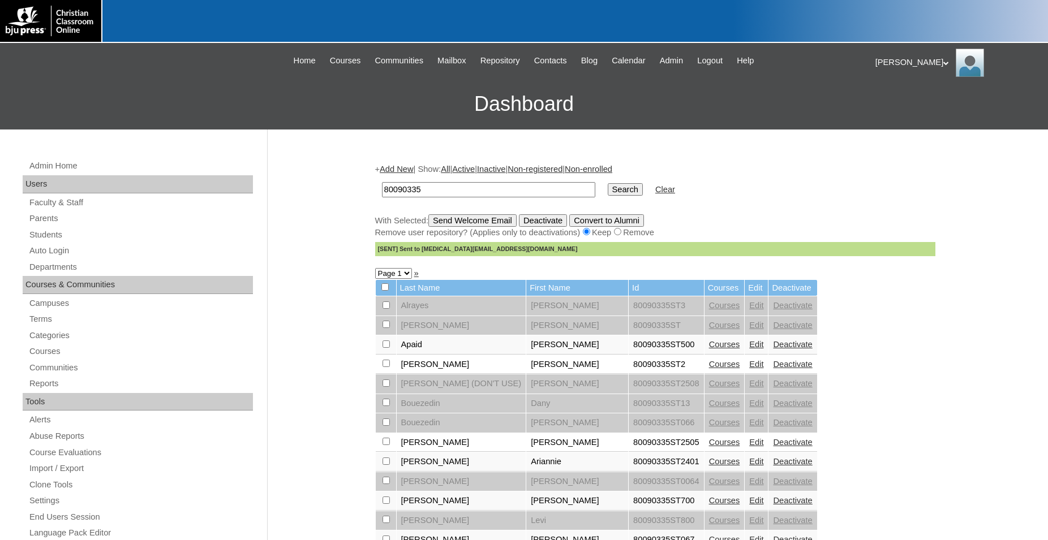
click at [749, 466] on link "Edit" at bounding box center [756, 461] width 14 height 9
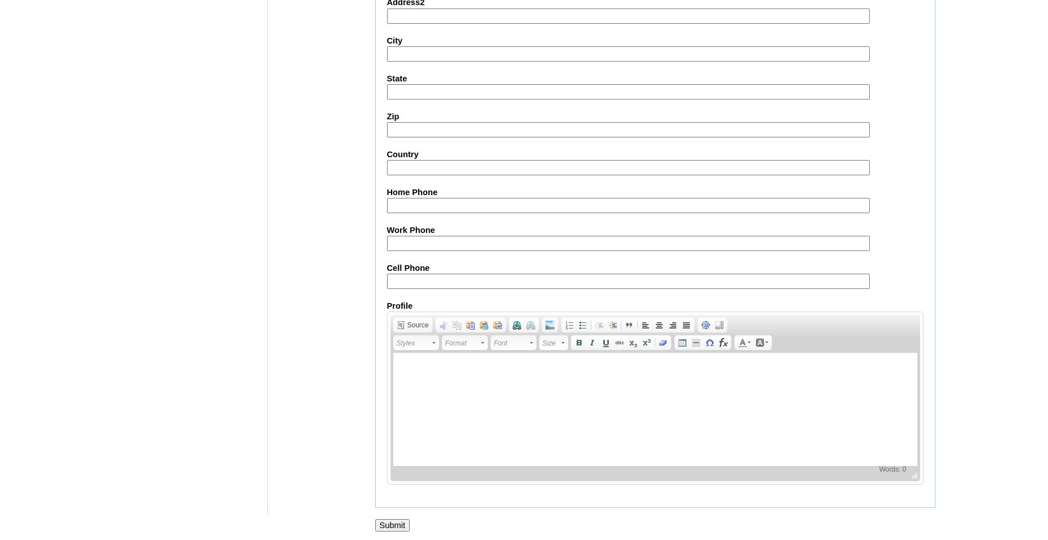
scroll to position [1204, 0]
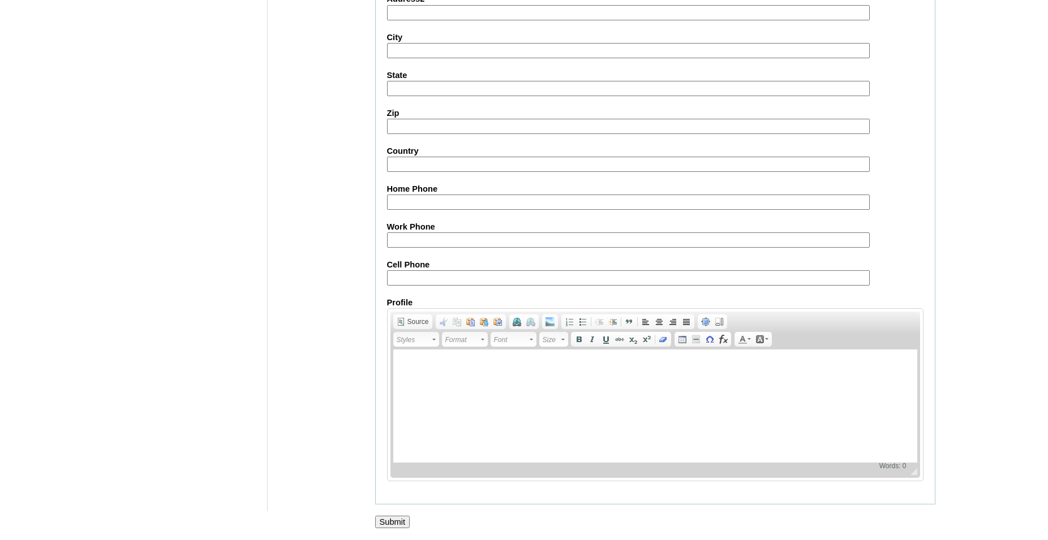
click at [385, 521] on input "Submit" at bounding box center [392, 522] width 35 height 12
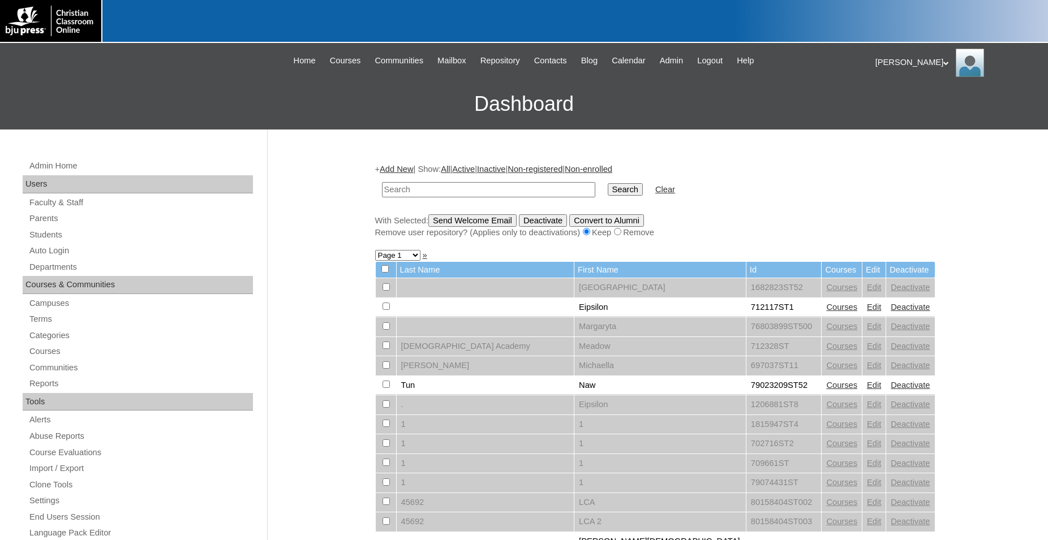
click at [510, 188] on input "text" at bounding box center [488, 189] width 213 height 15
type input "80090335"
click at [608, 183] on input "Search" at bounding box center [625, 189] width 35 height 12
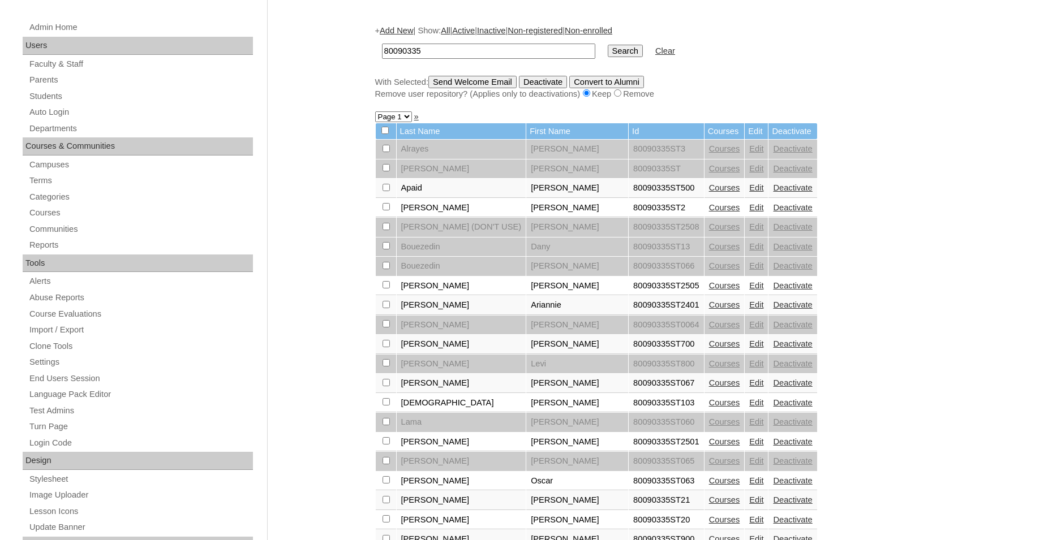
scroll to position [173, 0]
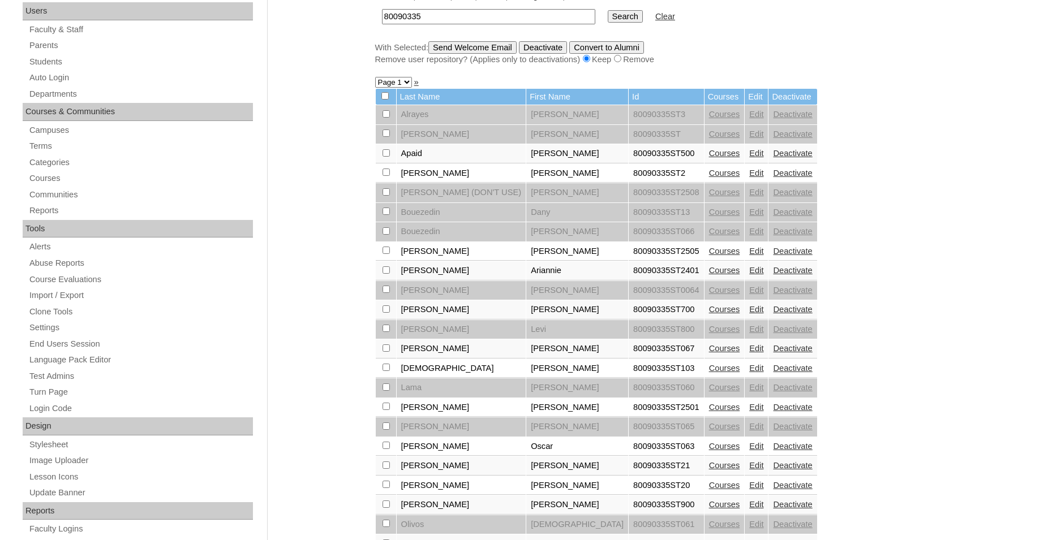
drag, startPoint x: 677, startPoint y: 277, endPoint x: 820, endPoint y: 290, distance: 142.7
click at [749, 275] on link "Edit" at bounding box center [756, 270] width 14 height 9
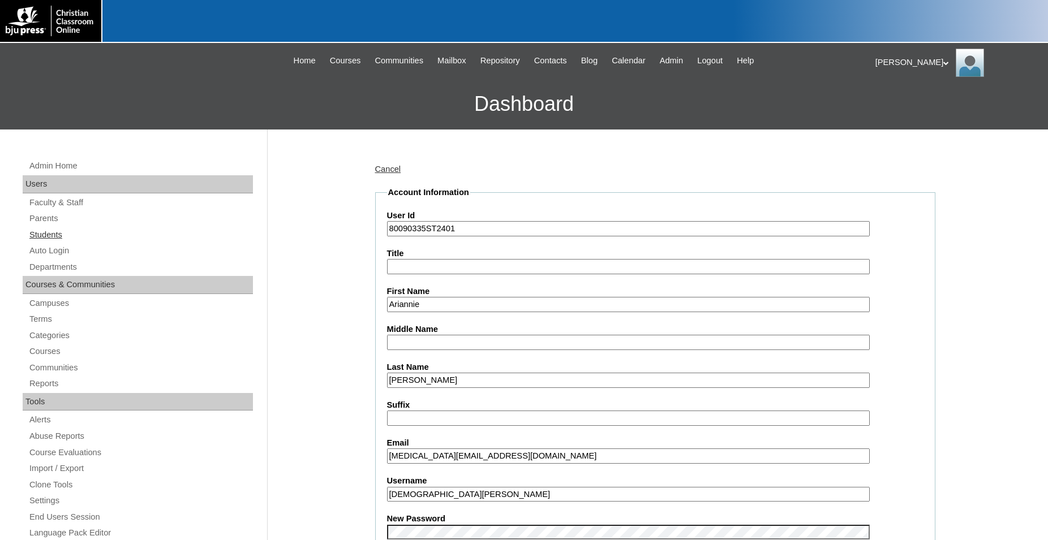
click at [68, 238] on link "Students" at bounding box center [140, 235] width 225 height 14
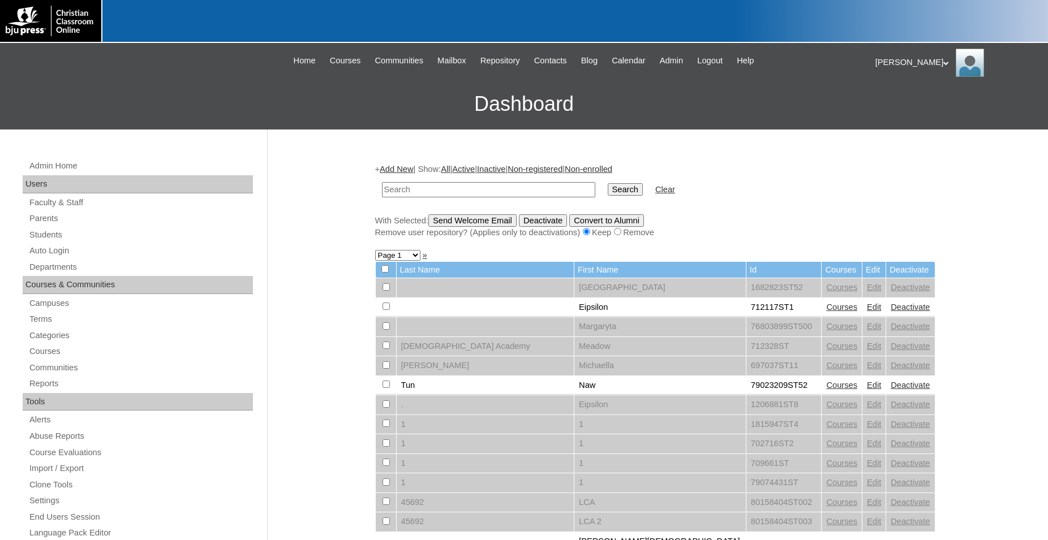
click at [469, 187] on input "text" at bounding box center [488, 189] width 213 height 15
type input "966527"
click at [608, 183] on input "Search" at bounding box center [625, 189] width 35 height 12
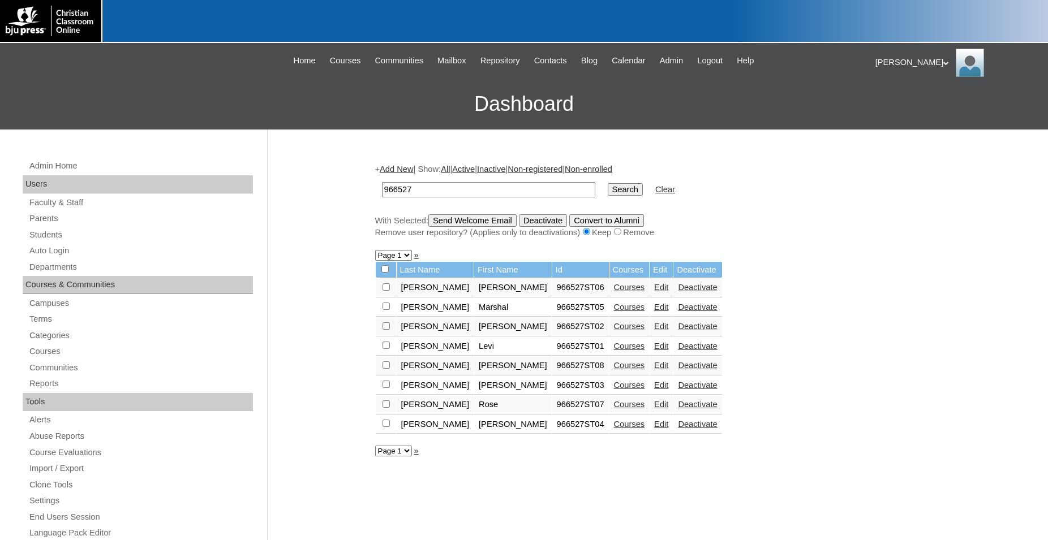
click at [614, 291] on link "Courses" at bounding box center [629, 287] width 31 height 9
